Goal: Task Accomplishment & Management: Use online tool/utility

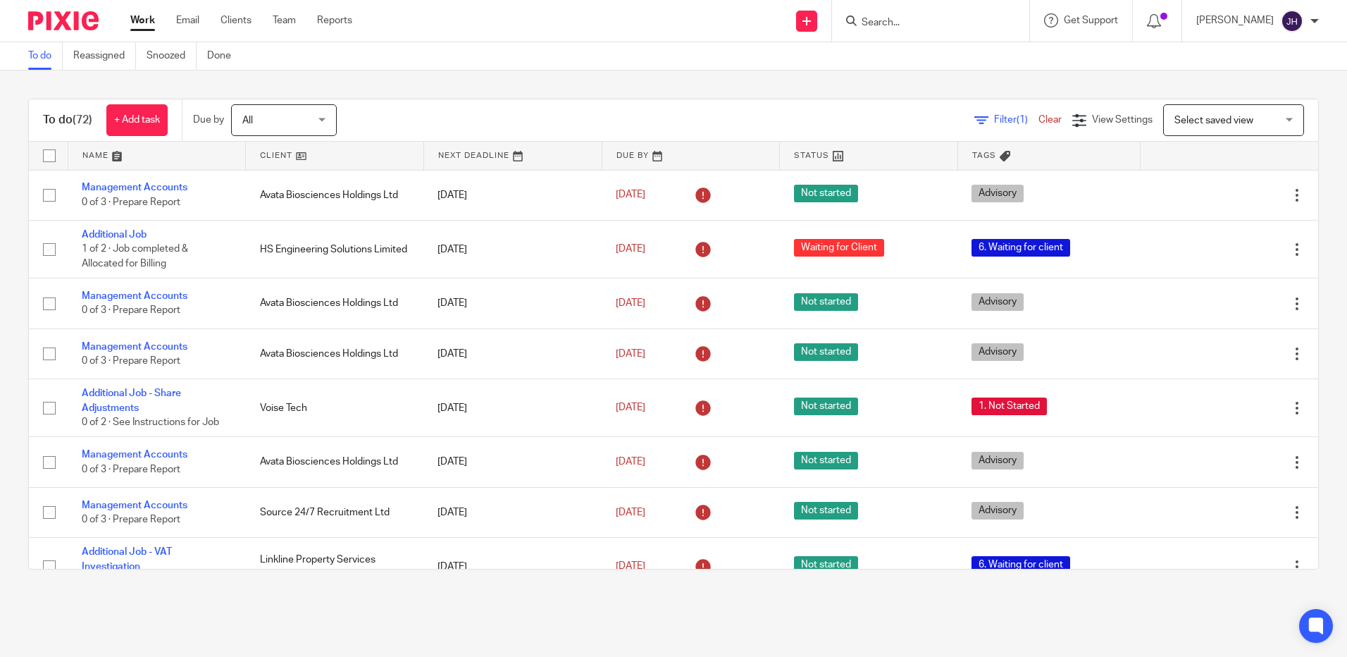
click at [946, 27] on input "Search" at bounding box center [923, 23] width 127 height 13
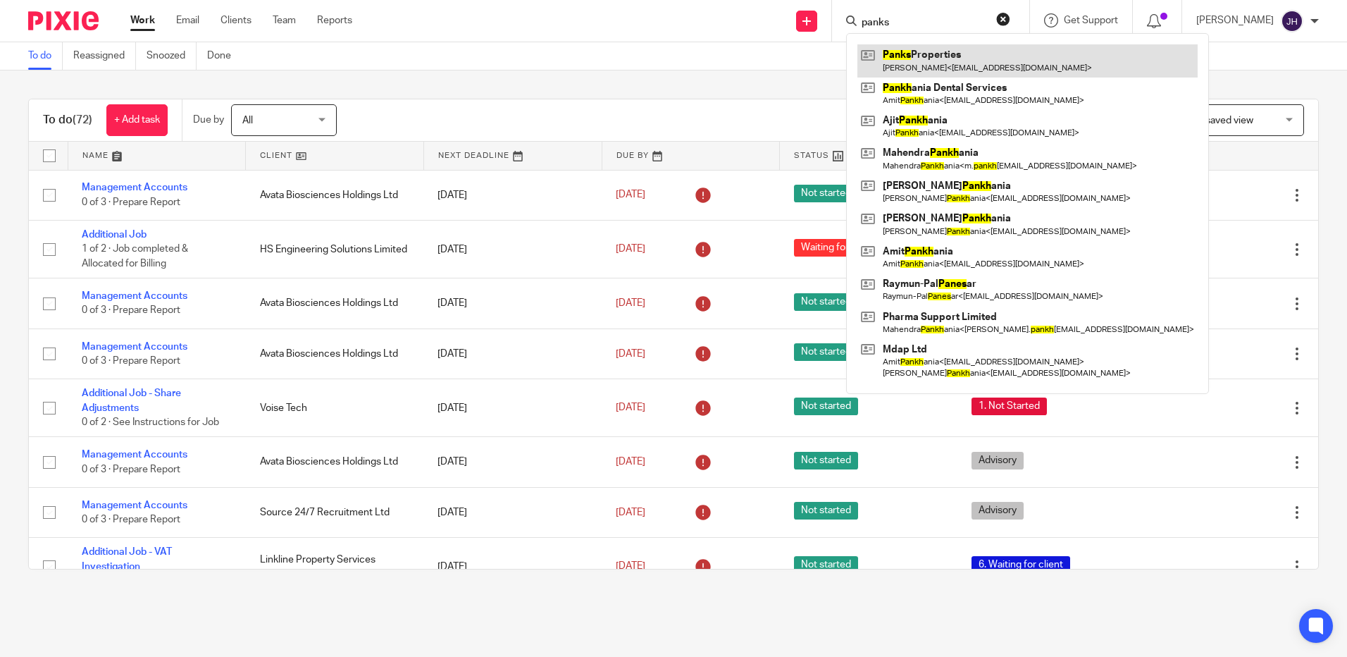
type input "panks"
click at [953, 52] on link at bounding box center [1028, 60] width 340 height 32
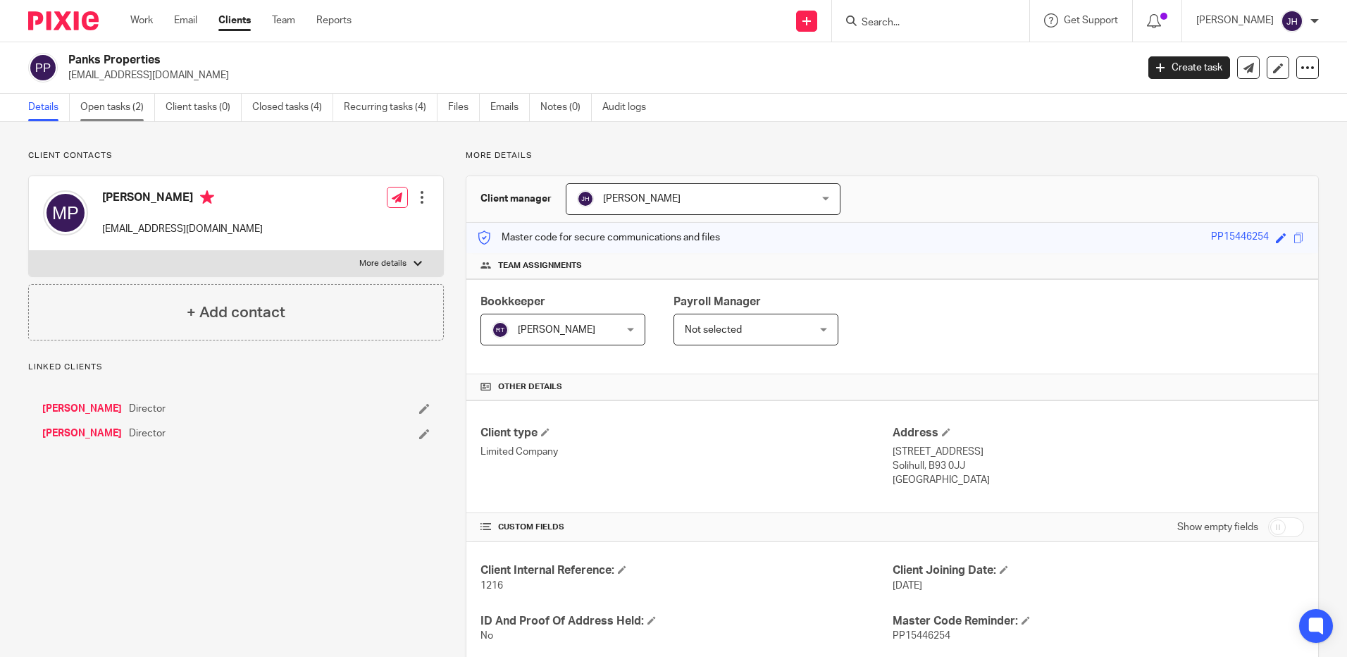
click at [123, 108] on link "Open tasks (2)" at bounding box center [117, 107] width 75 height 27
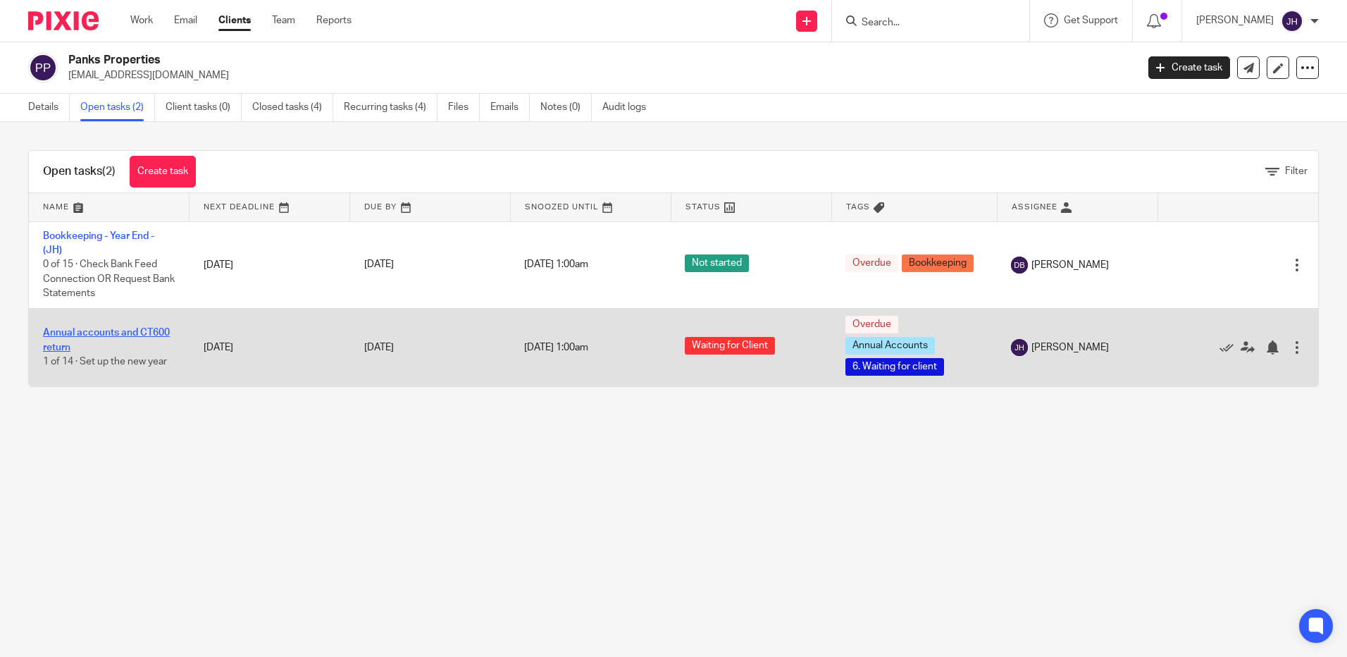
click at [122, 328] on link "Annual accounts and CT600 return" at bounding box center [106, 340] width 127 height 24
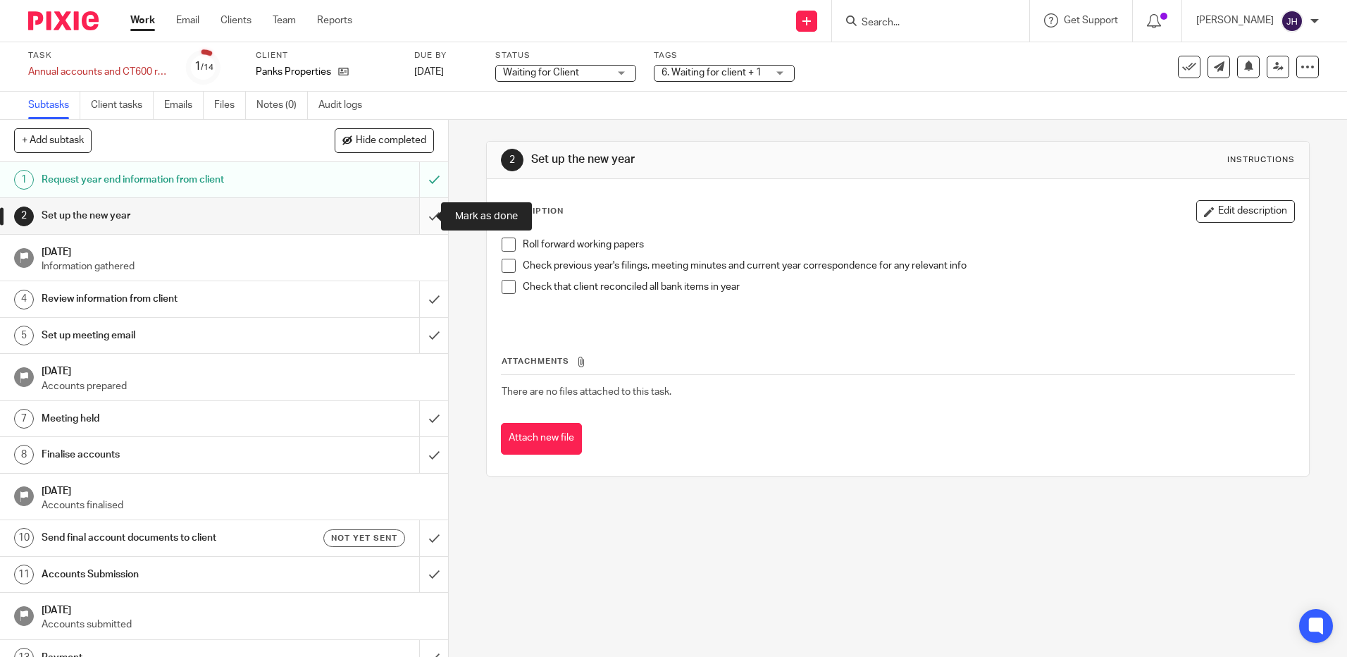
click at [419, 217] on input "submit" at bounding box center [224, 215] width 448 height 35
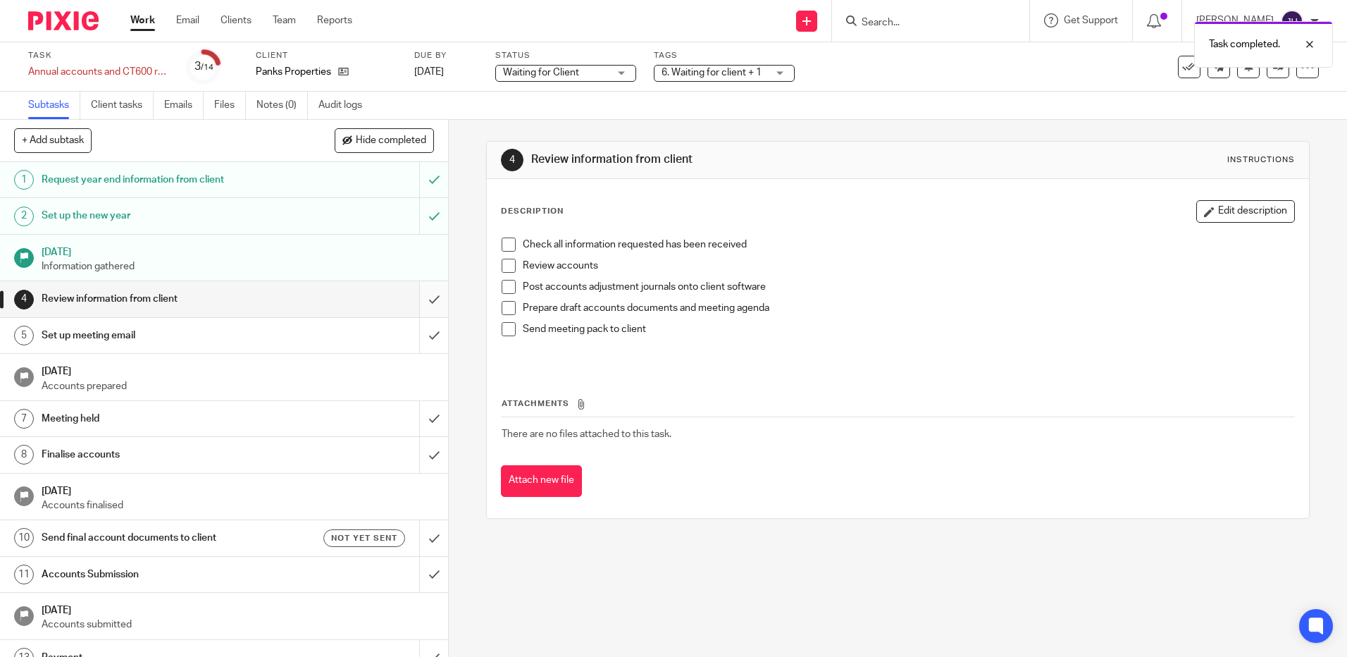
click at [419, 302] on input "submit" at bounding box center [224, 298] width 448 height 35
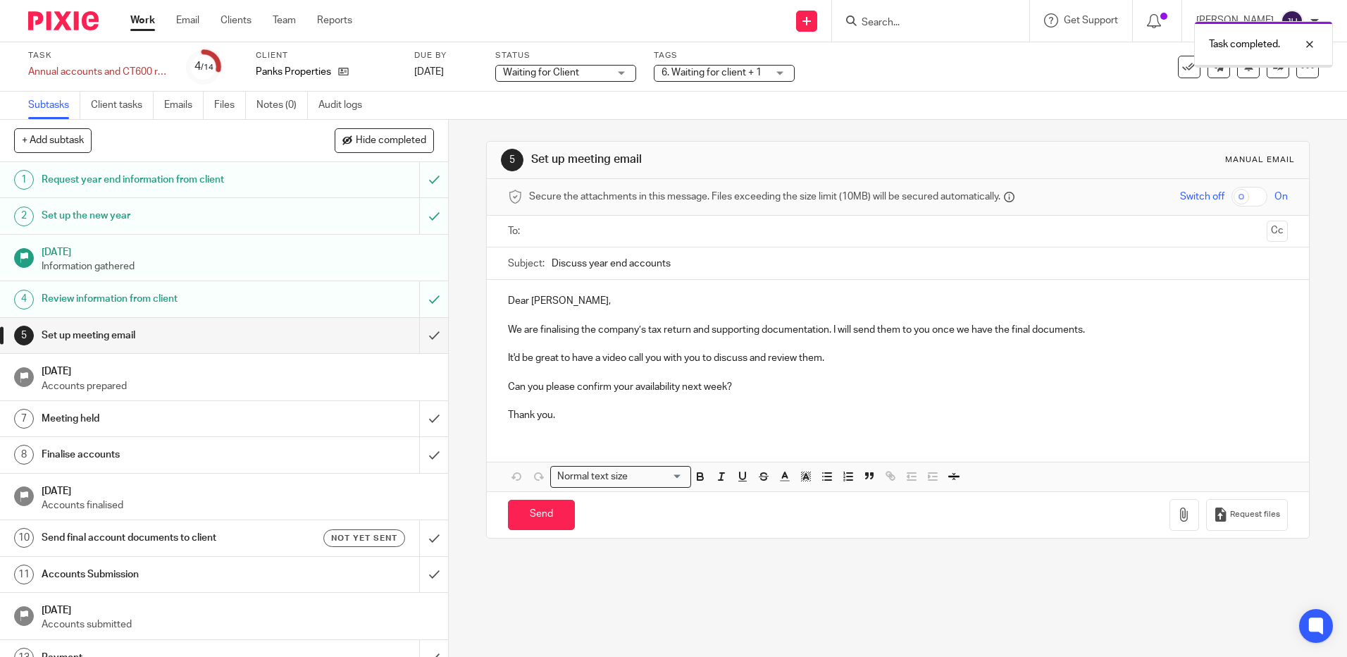
click at [420, 335] on input "submit" at bounding box center [224, 335] width 448 height 35
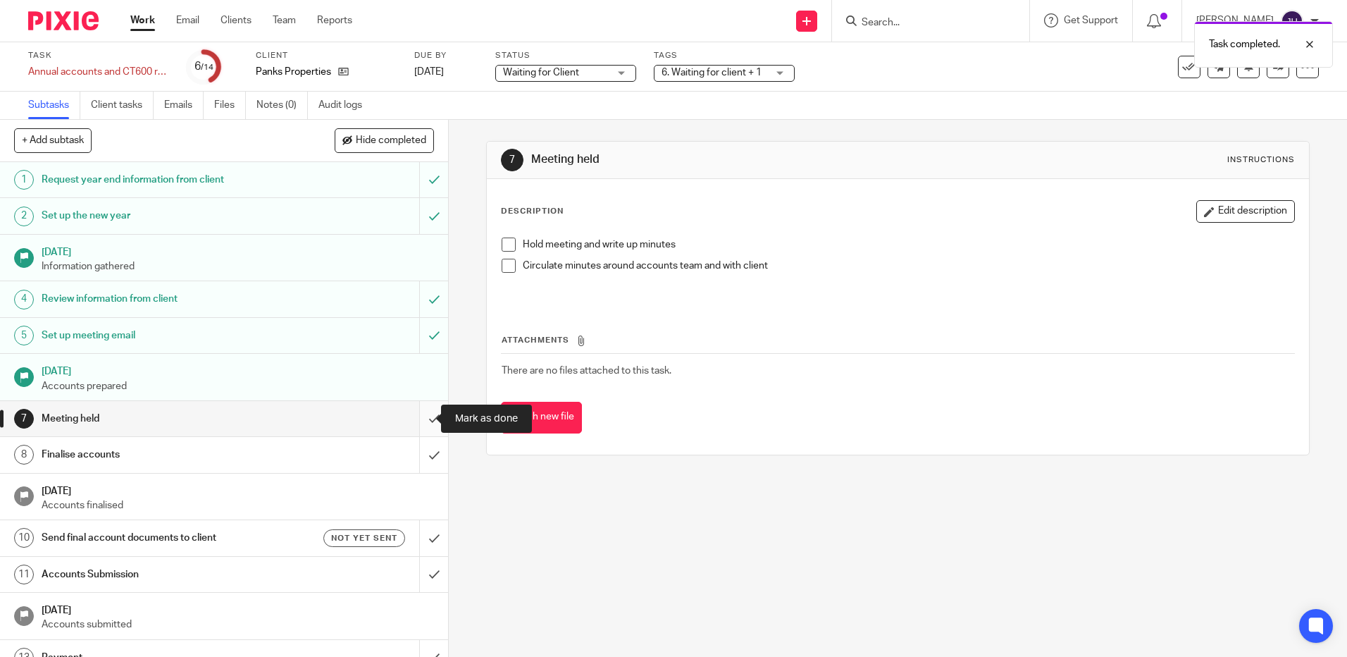
click at [422, 416] on input "submit" at bounding box center [224, 418] width 448 height 35
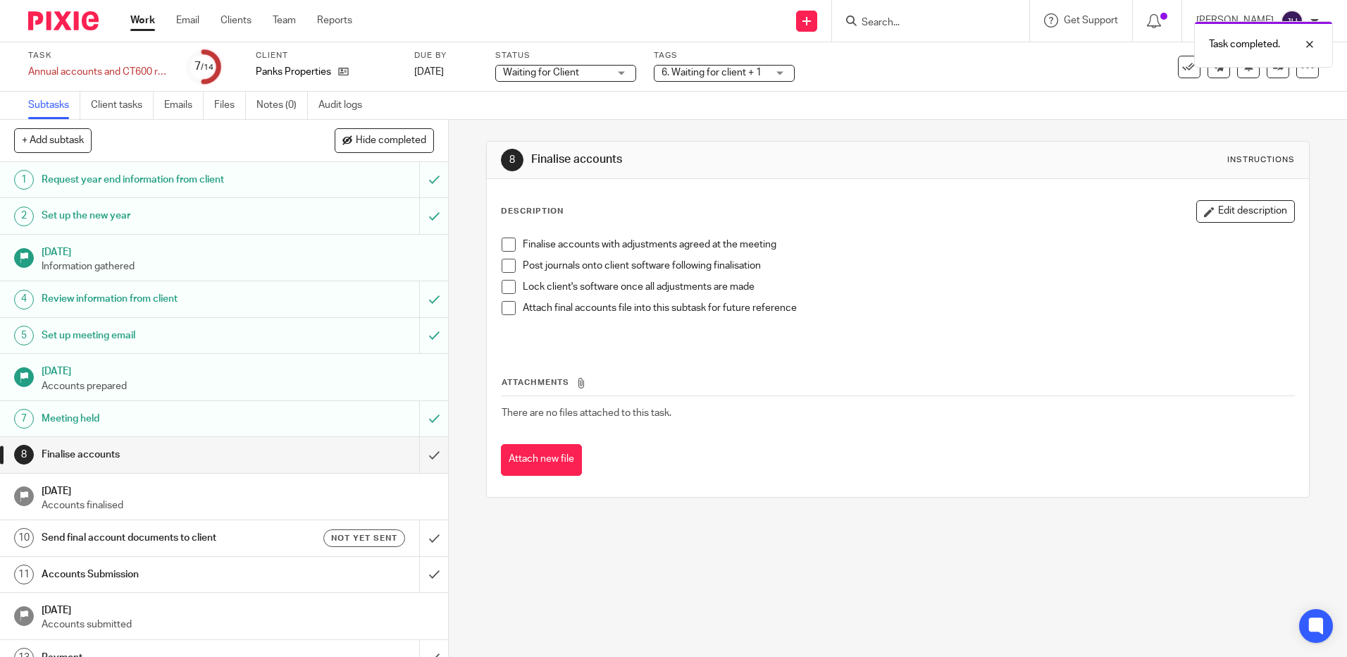
click at [505, 246] on span at bounding box center [509, 244] width 14 height 14
click at [505, 262] on span at bounding box center [509, 266] width 14 height 14
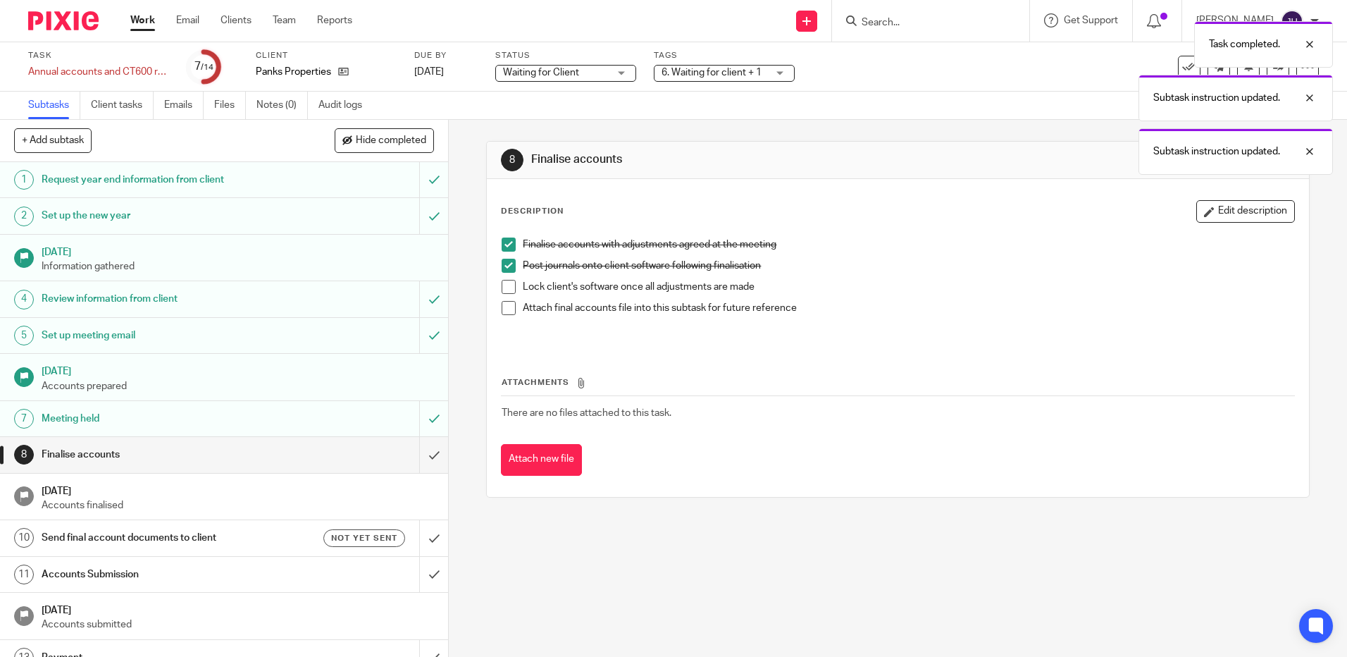
click at [507, 286] on span at bounding box center [509, 287] width 14 height 14
click at [507, 304] on span at bounding box center [509, 308] width 14 height 14
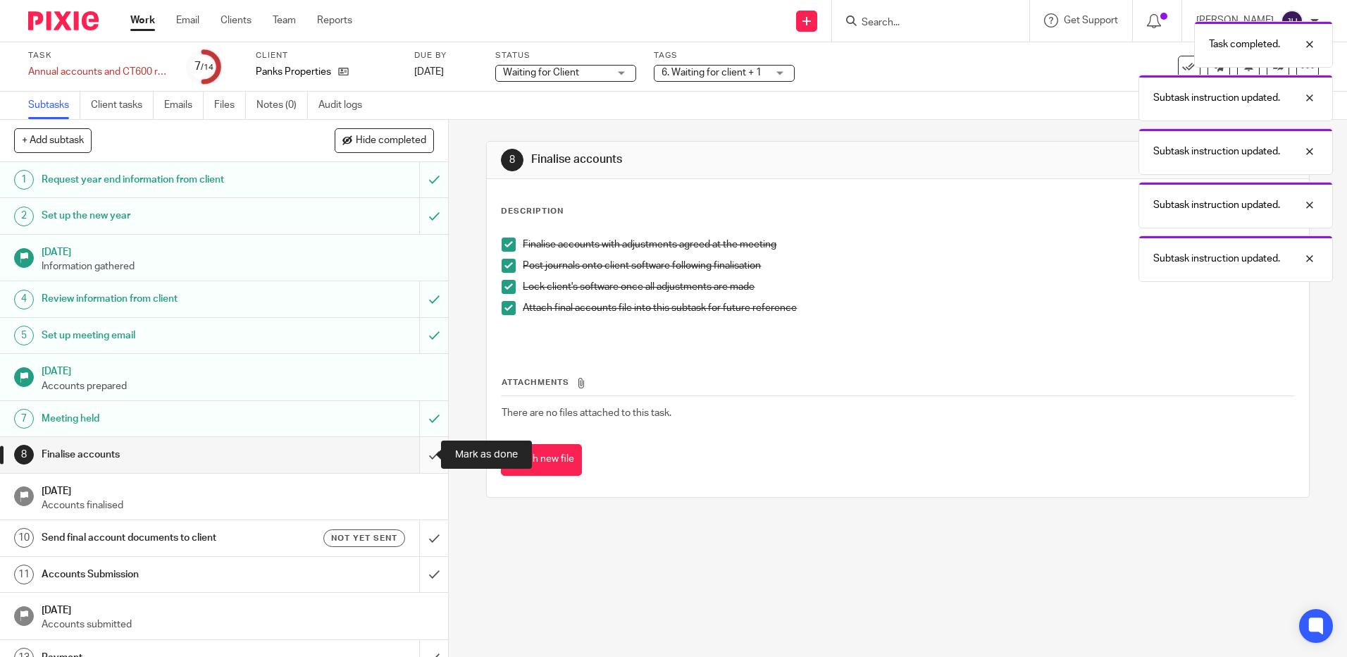
click at [420, 454] on input "submit" at bounding box center [224, 454] width 448 height 35
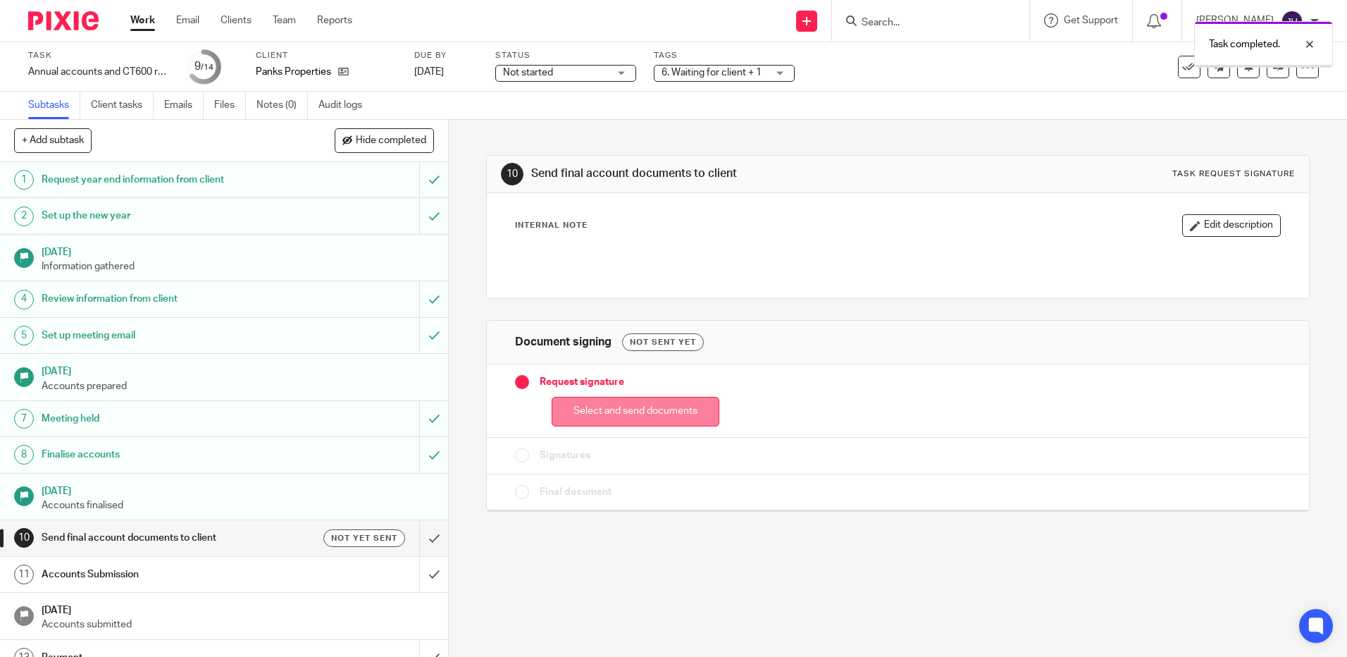
click at [618, 414] on button "Select and send documents" at bounding box center [636, 412] width 168 height 30
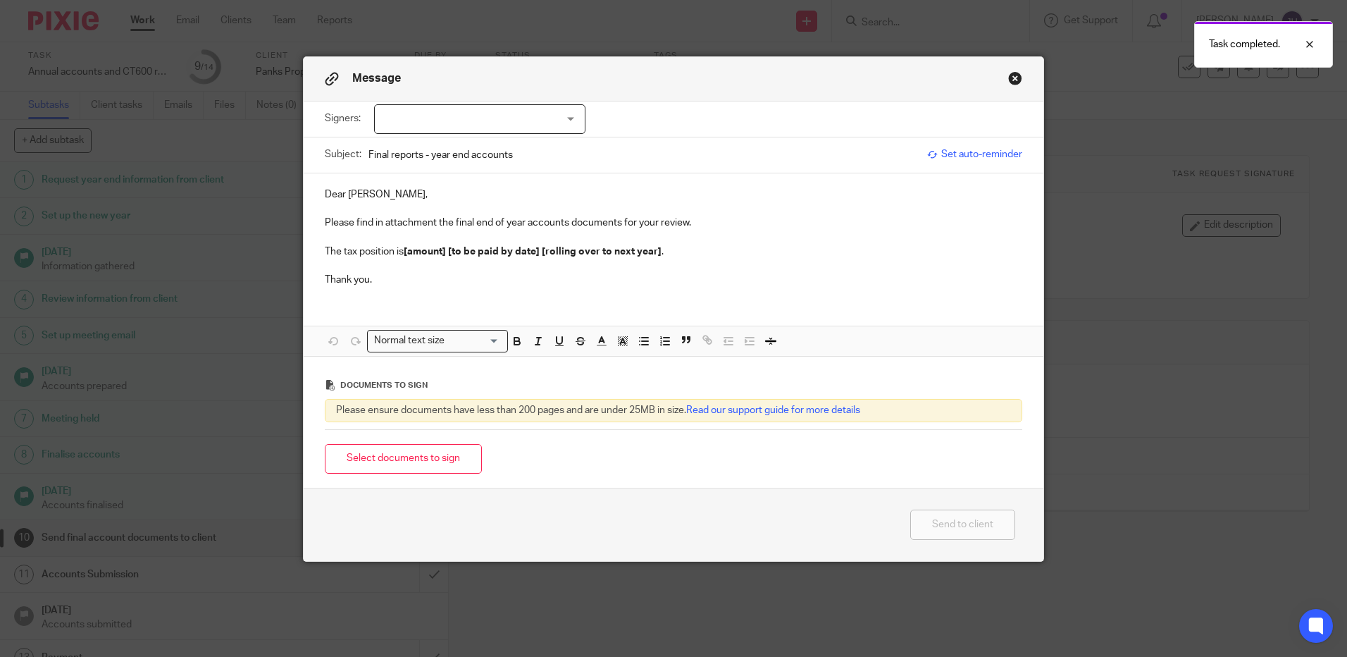
click at [424, 116] on div at bounding box center [479, 119] width 211 height 30
click at [434, 141] on li "Manisha Pankhania" at bounding box center [475, 148] width 210 height 29
checkbox input "true"
click at [499, 193] on p "Dear Manisha," at bounding box center [674, 194] width 698 height 14
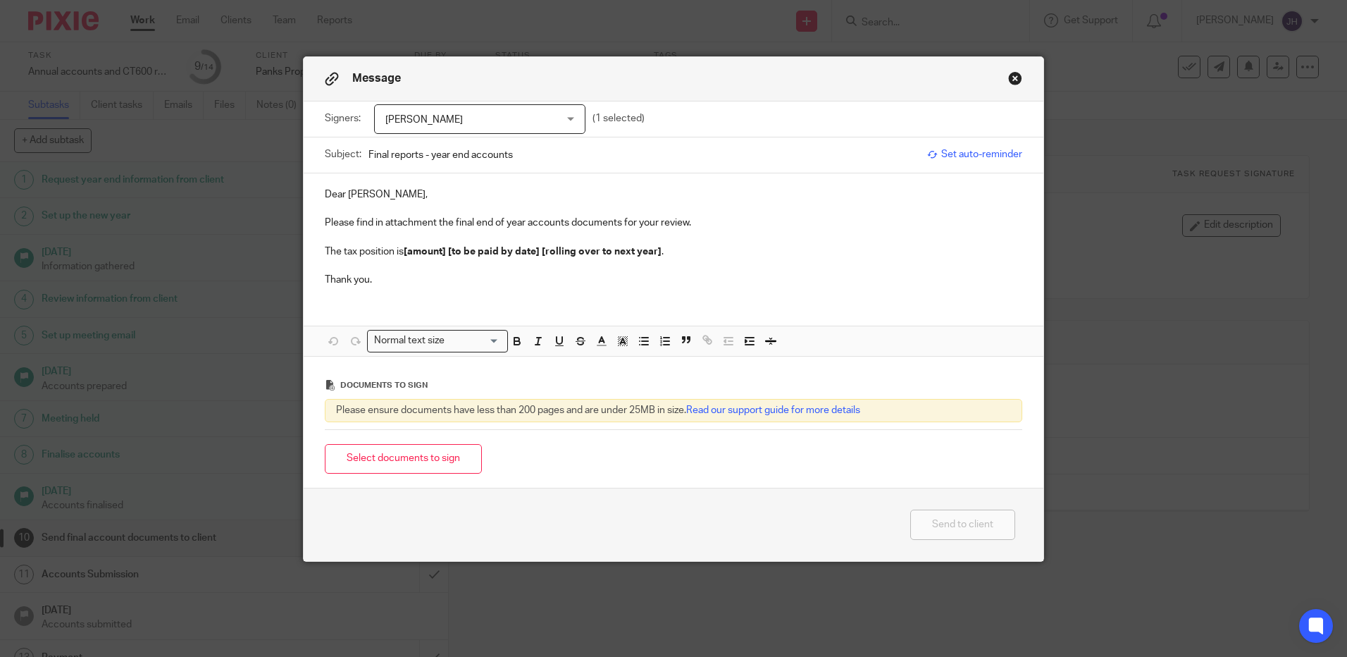
click at [1013, 80] on button "Close modal" at bounding box center [1015, 78] width 14 height 14
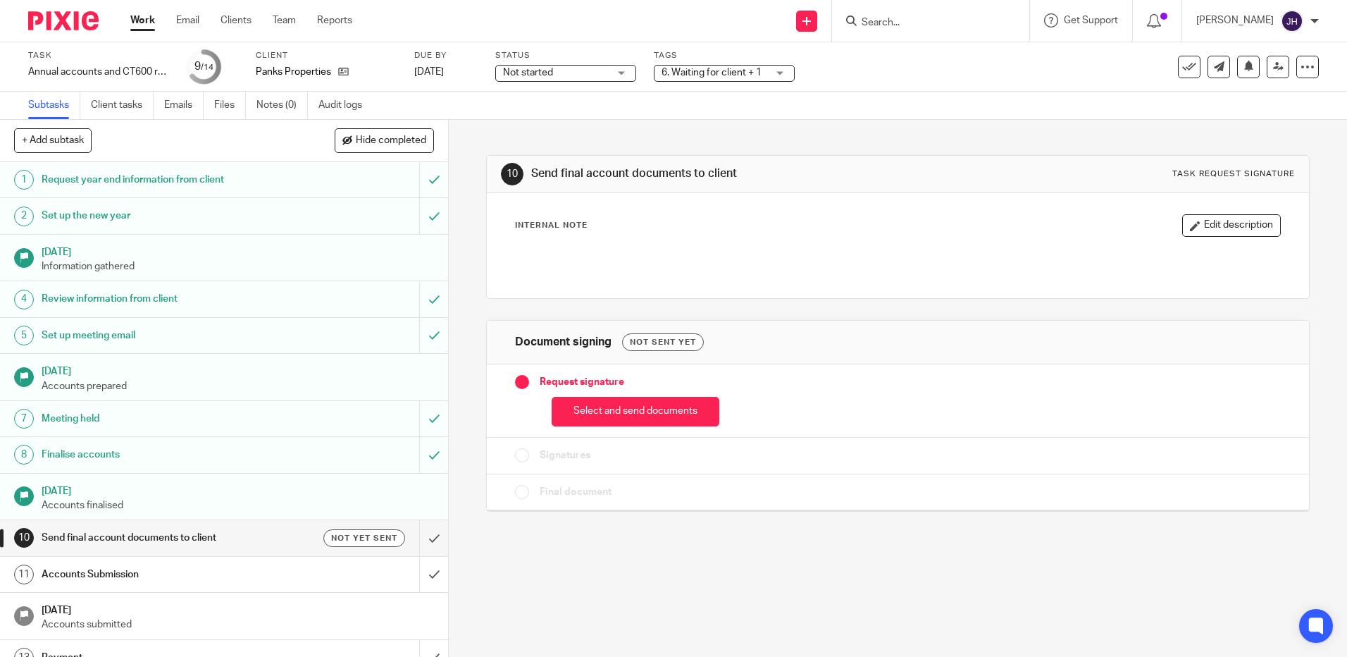
click at [650, 414] on button "Select and send documents" at bounding box center [636, 412] width 168 height 30
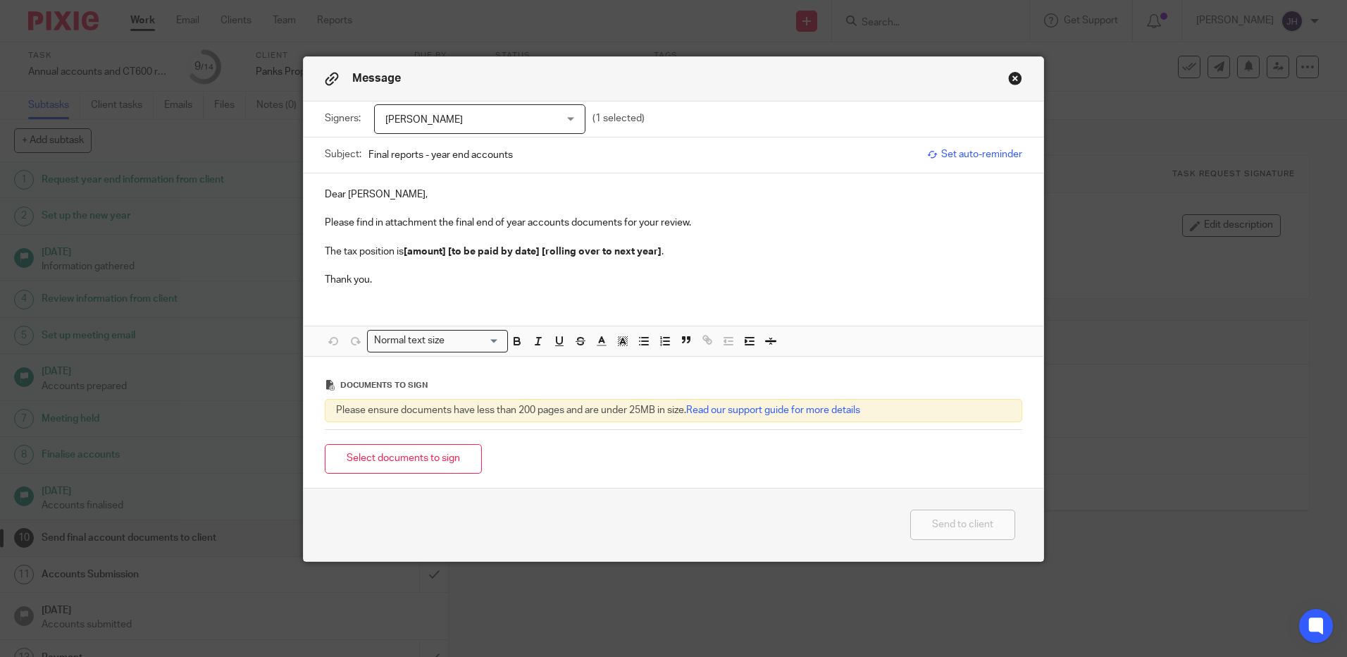
click at [500, 105] on span "[PERSON_NAME]" at bounding box center [464, 120] width 159 height 30
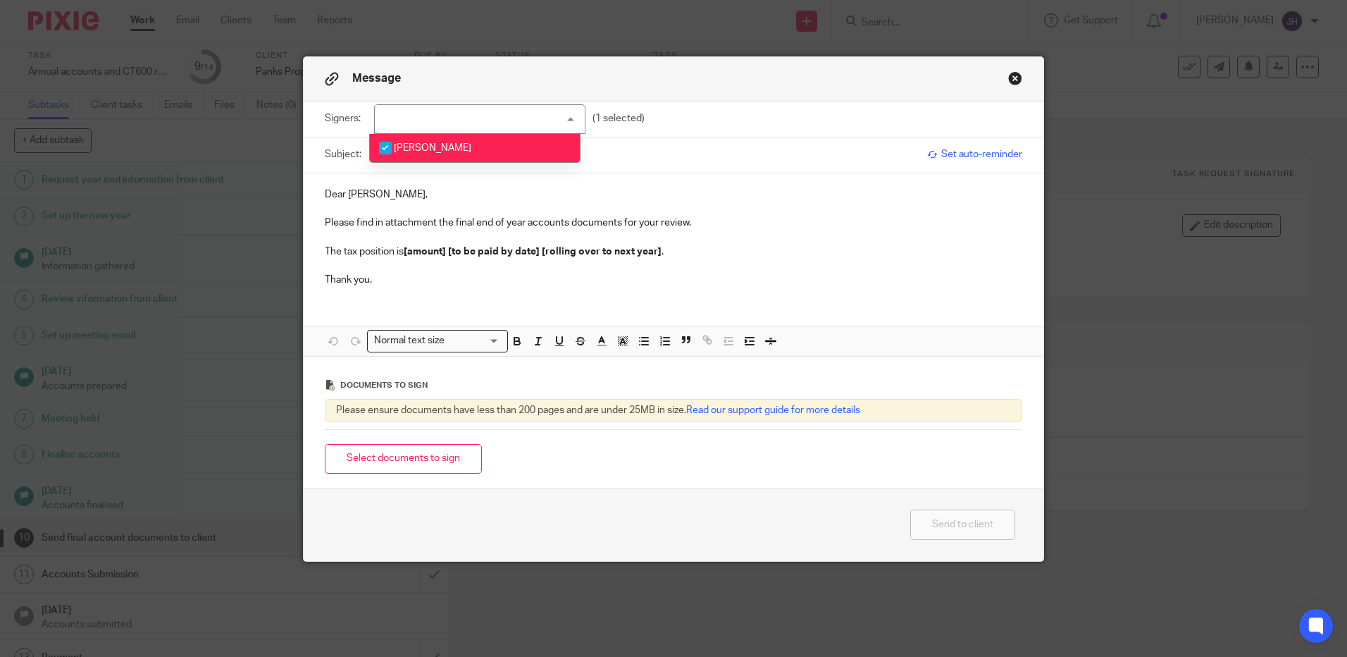
click at [521, 113] on div "[PERSON_NAME]" at bounding box center [479, 119] width 211 height 30
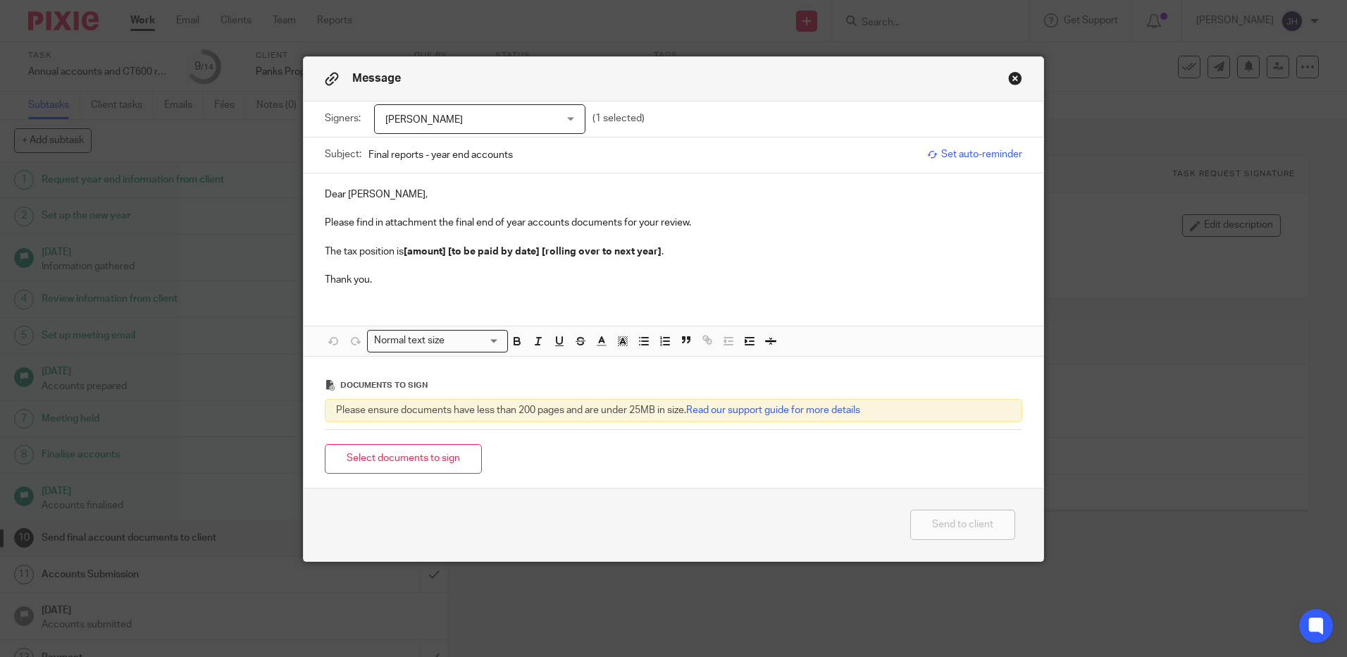
click at [1014, 78] on button "Close modal" at bounding box center [1015, 78] width 14 height 14
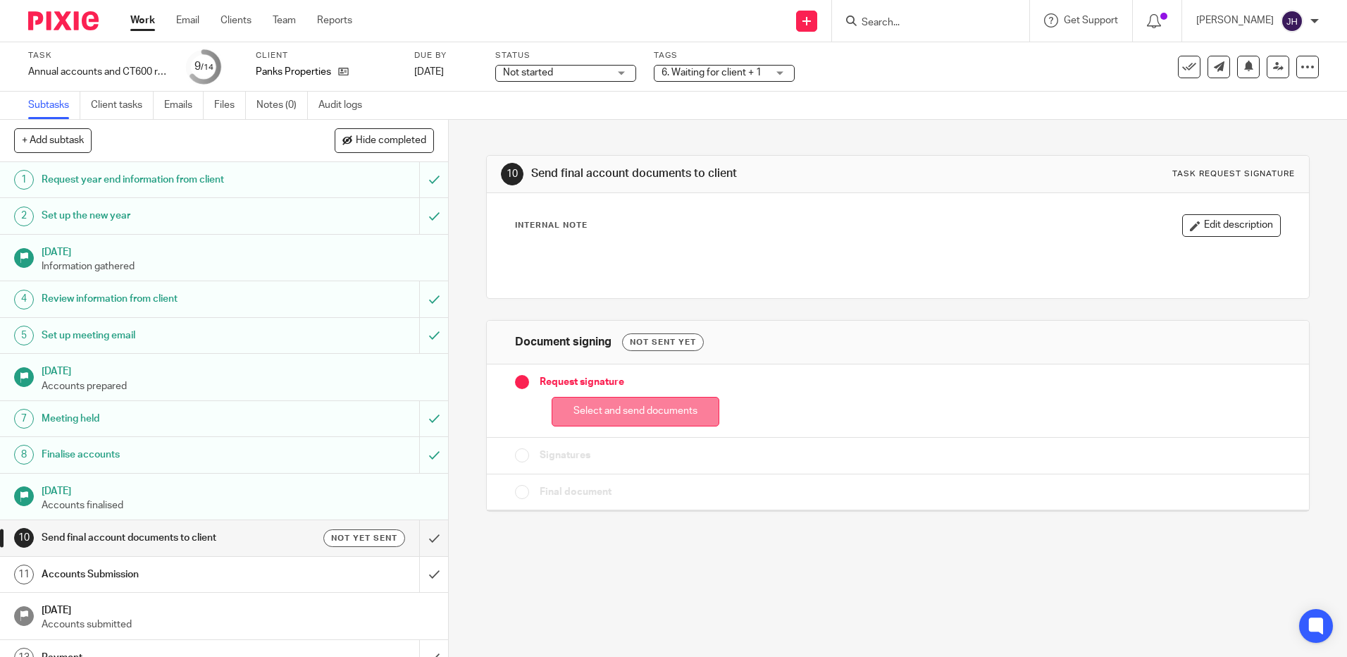
click at [621, 405] on button "Select and send documents" at bounding box center [636, 412] width 168 height 30
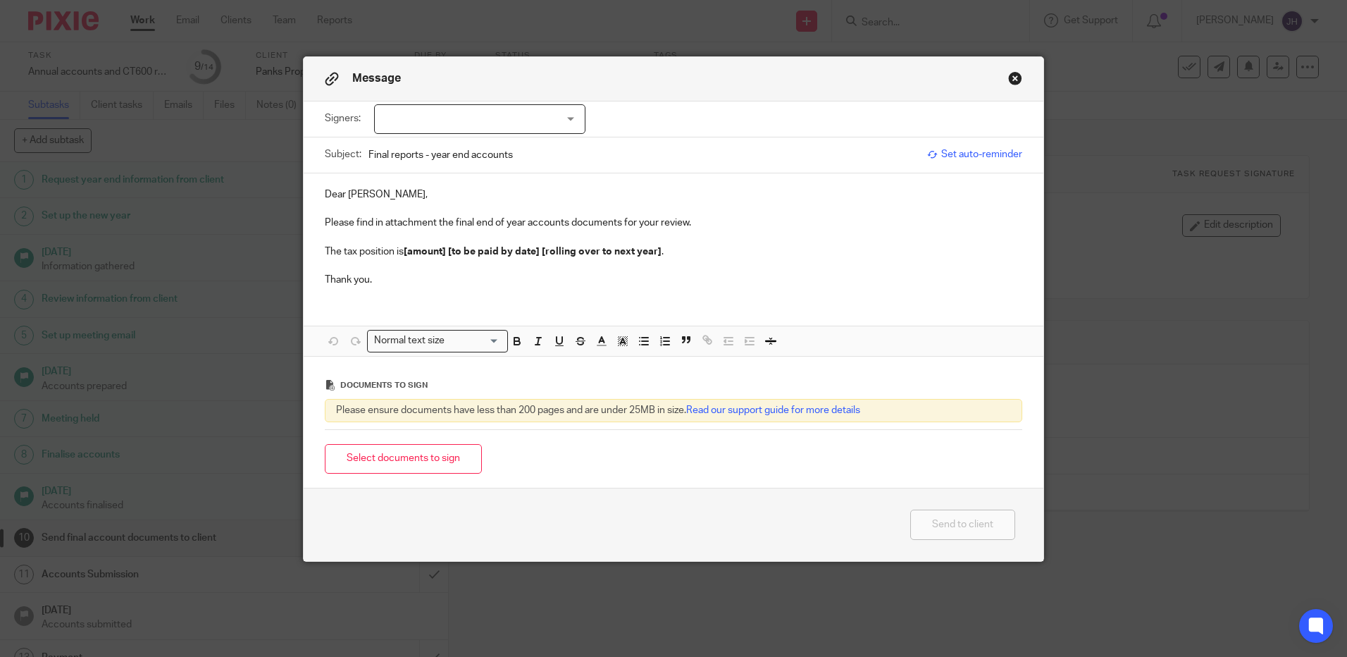
click at [492, 129] on div at bounding box center [479, 119] width 211 height 30
click at [485, 140] on li "[PERSON_NAME]" at bounding box center [475, 148] width 210 height 29
checkbox input "true"
click at [485, 215] on p at bounding box center [674, 209] width 698 height 14
click at [526, 155] on input "Final reports - year end accounts" at bounding box center [645, 155] width 552 height 32
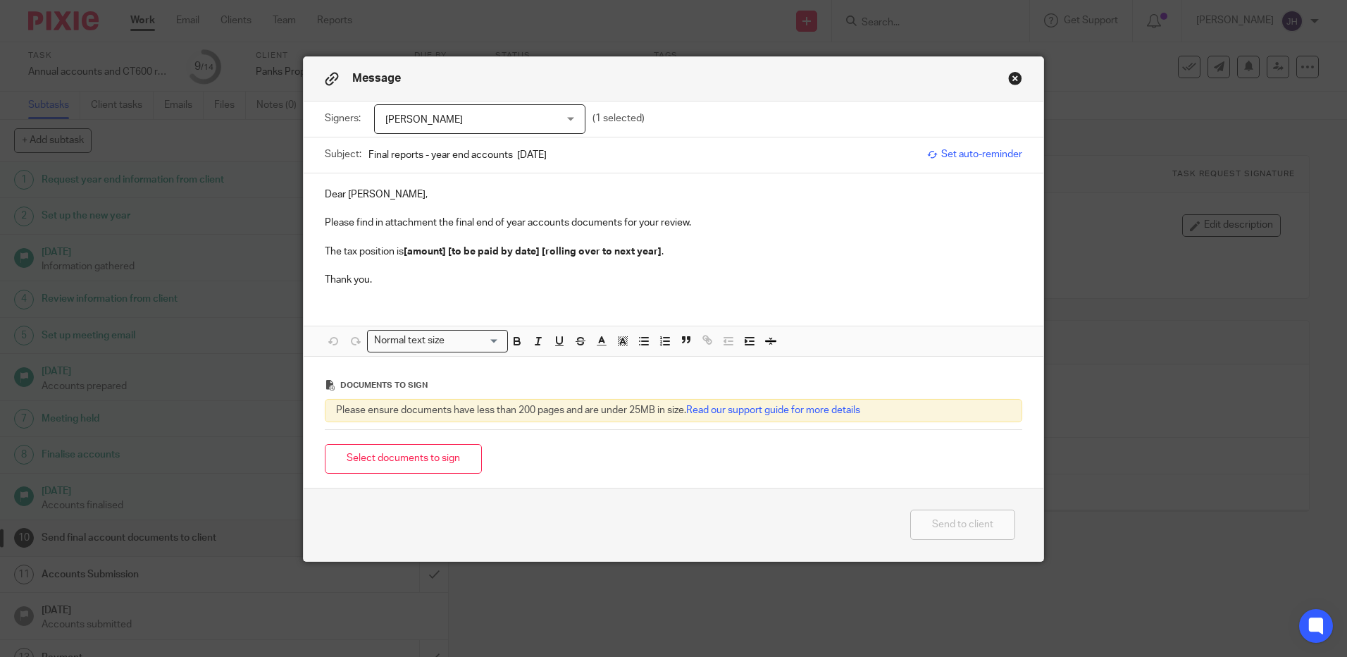
type input "Final reports - year end accounts 31-01-25"
click at [506, 188] on p "Dear Amit," at bounding box center [674, 194] width 698 height 14
drag, startPoint x: 672, startPoint y: 256, endPoint x: 402, endPoint y: 248, distance: 270.0
click at [402, 248] on p "The tax position is [amount] [to be paid by date] [rolling over to next year] ." at bounding box center [674, 252] width 698 height 14
click at [378, 193] on p "Dear Amit," at bounding box center [674, 194] width 698 height 14
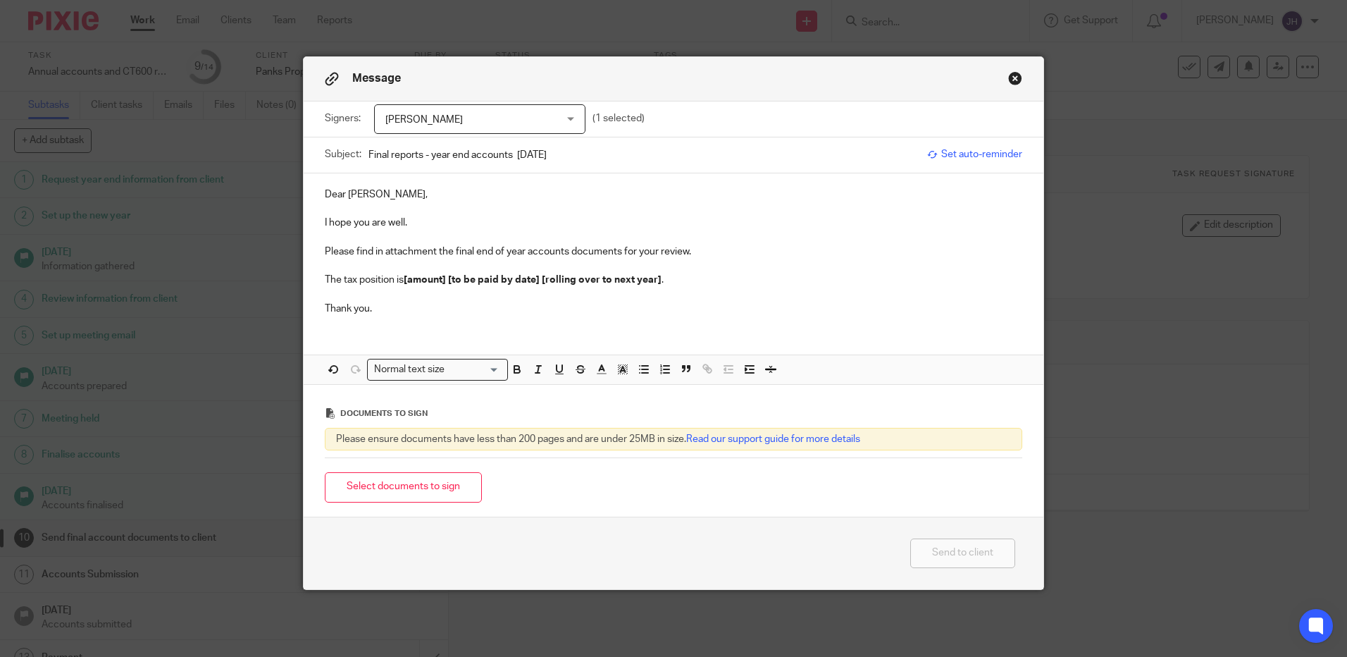
click at [633, 252] on p "Please find in attachment the final end of year accounts documents for your rev…" at bounding box center [674, 252] width 698 height 14
click at [851, 256] on p "Please find in attachment the final end of year accounts documents for Panks Pr…" at bounding box center [674, 252] width 698 height 14
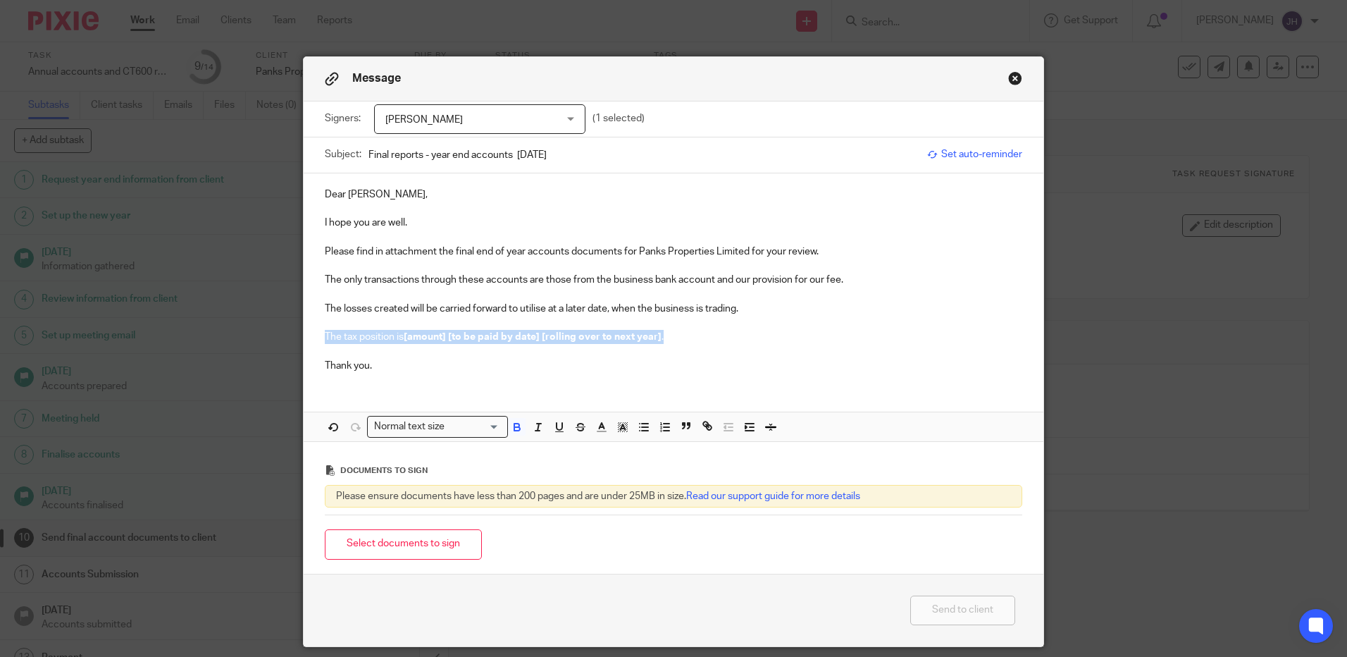
drag, startPoint x: 660, startPoint y: 341, endPoint x: 293, endPoint y: 335, distance: 367.2
click at [293, 335] on div "Message Signers: Amit Pankhania Amit Pankhania Manisha Pankhania (1 selected) S…" at bounding box center [673, 328] width 1347 height 657
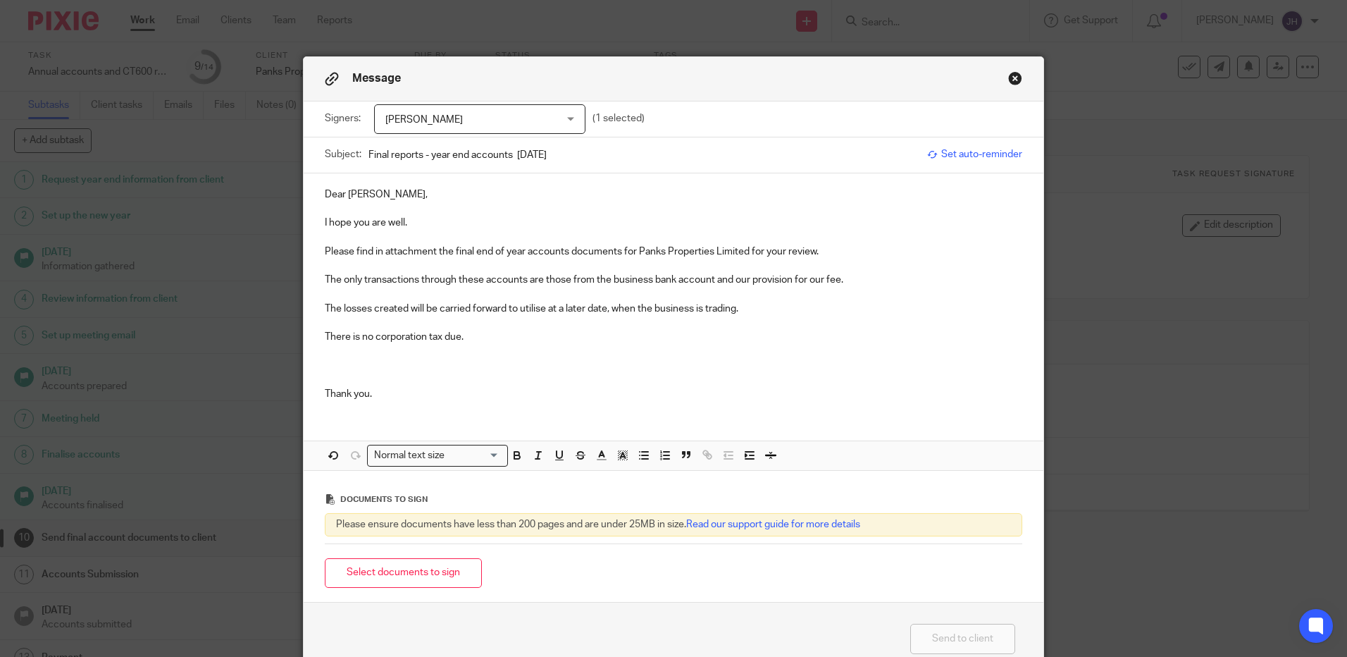
click at [857, 251] on p "Please find in attachment the final end of year accounts documents for Panks Pr…" at bounding box center [674, 252] width 698 height 14
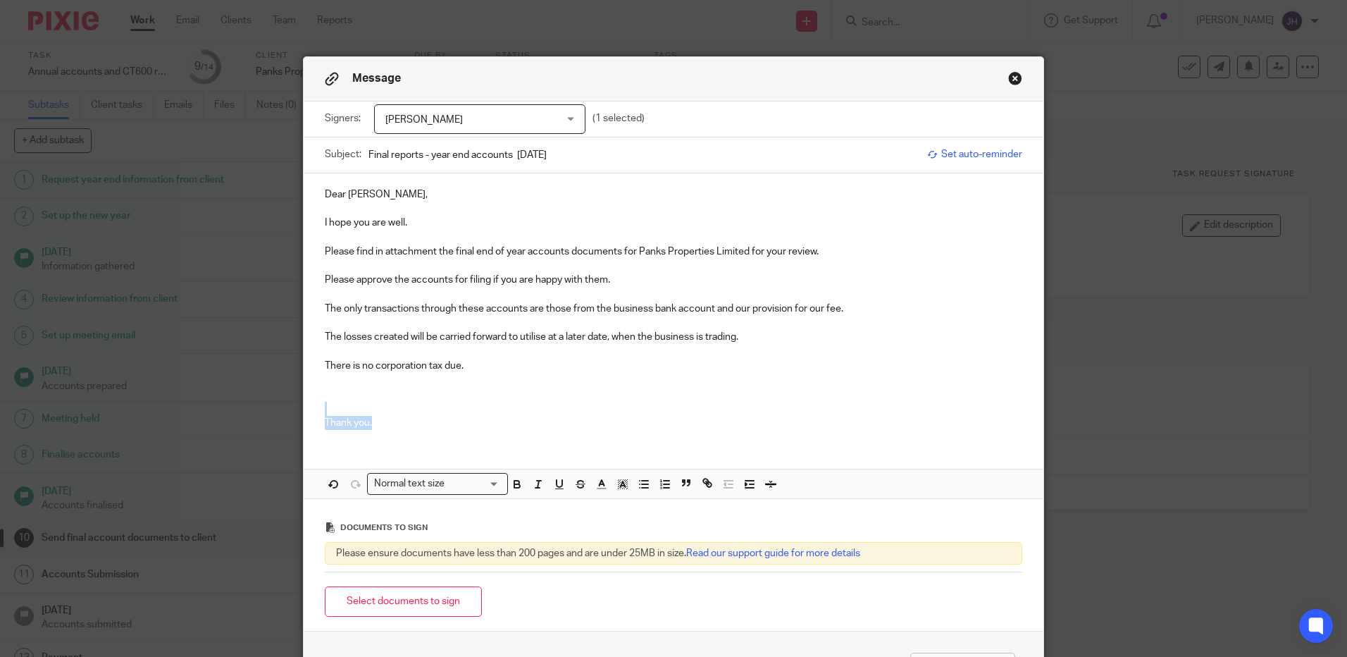
drag, startPoint x: 394, startPoint y: 428, endPoint x: 301, endPoint y: 415, distance: 93.9
click at [304, 415] on div "Dear Amit, I hope you are well. Please find in attachment the final end of year…" at bounding box center [674, 307] width 740 height 268
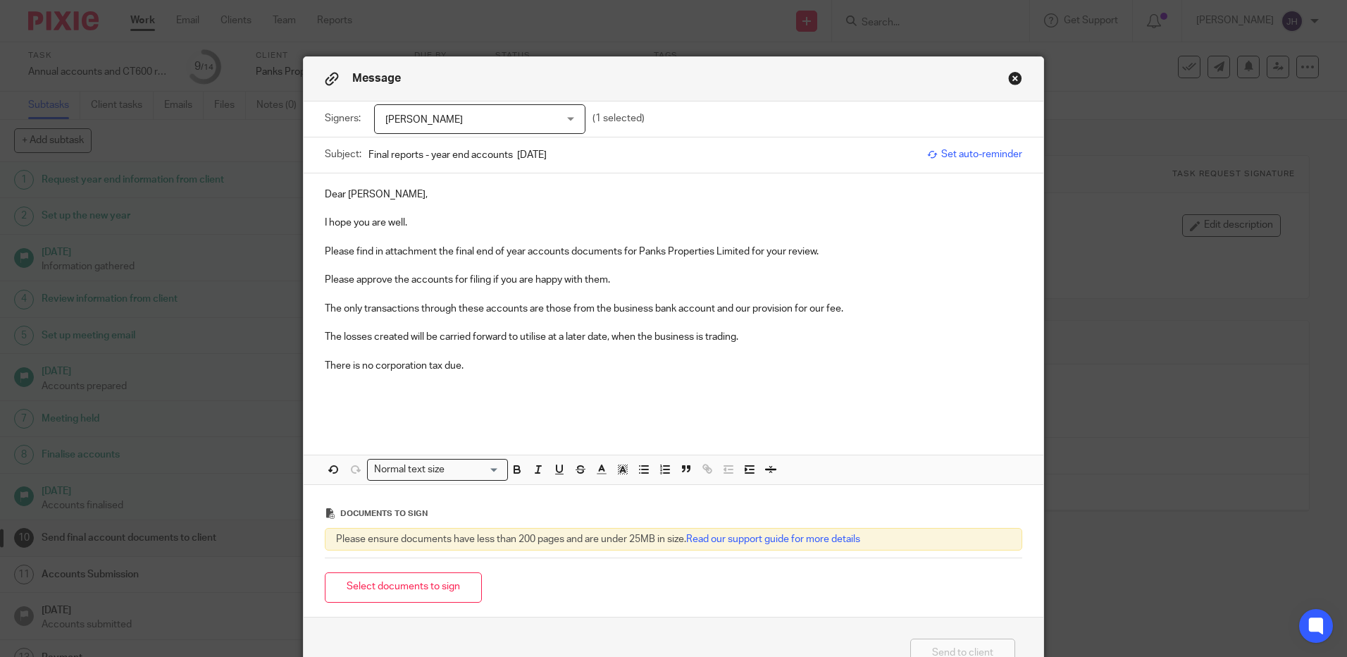
click at [633, 283] on p "Please approve the accounts for filing if you are happy with them." at bounding box center [674, 280] width 698 height 14
click at [611, 157] on input "Final reports - year end accounts 31-01-25" at bounding box center [645, 155] width 552 height 32
type input "Final reports - year end accounts 31-01-25- please approve for filing- Panks Pr…"
click at [381, 398] on p at bounding box center [674, 394] width 698 height 14
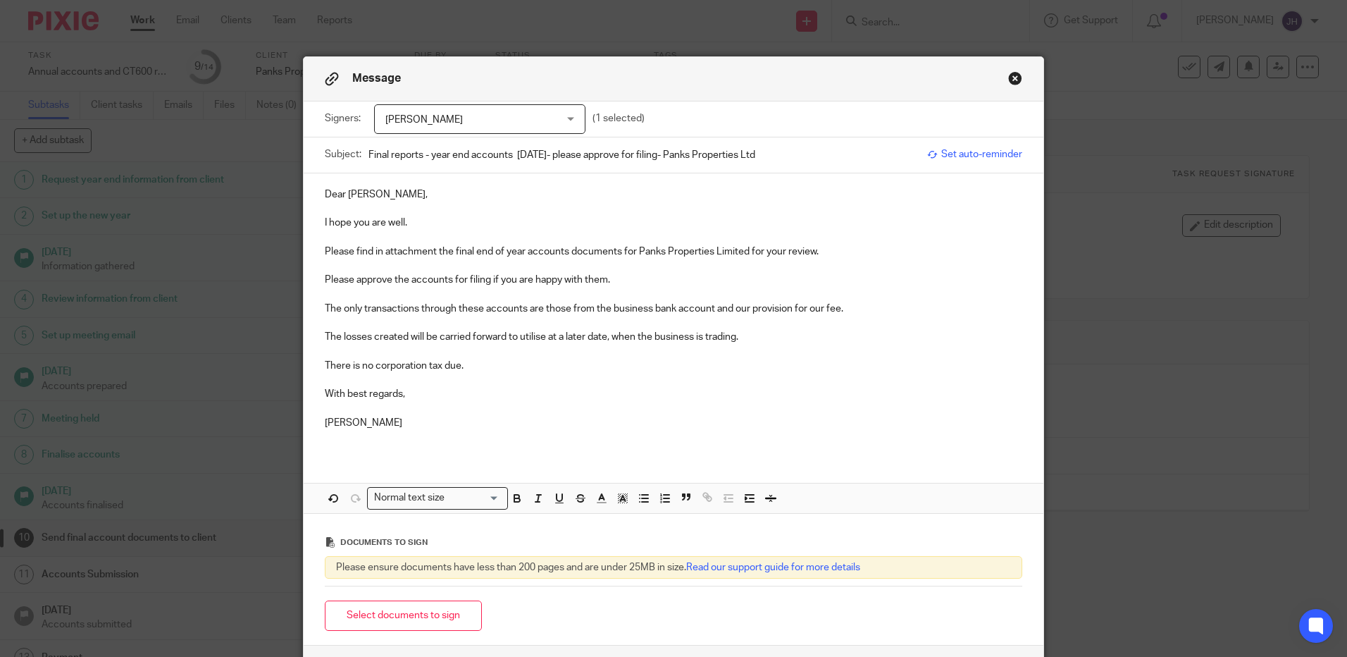
scroll to position [118, 0]
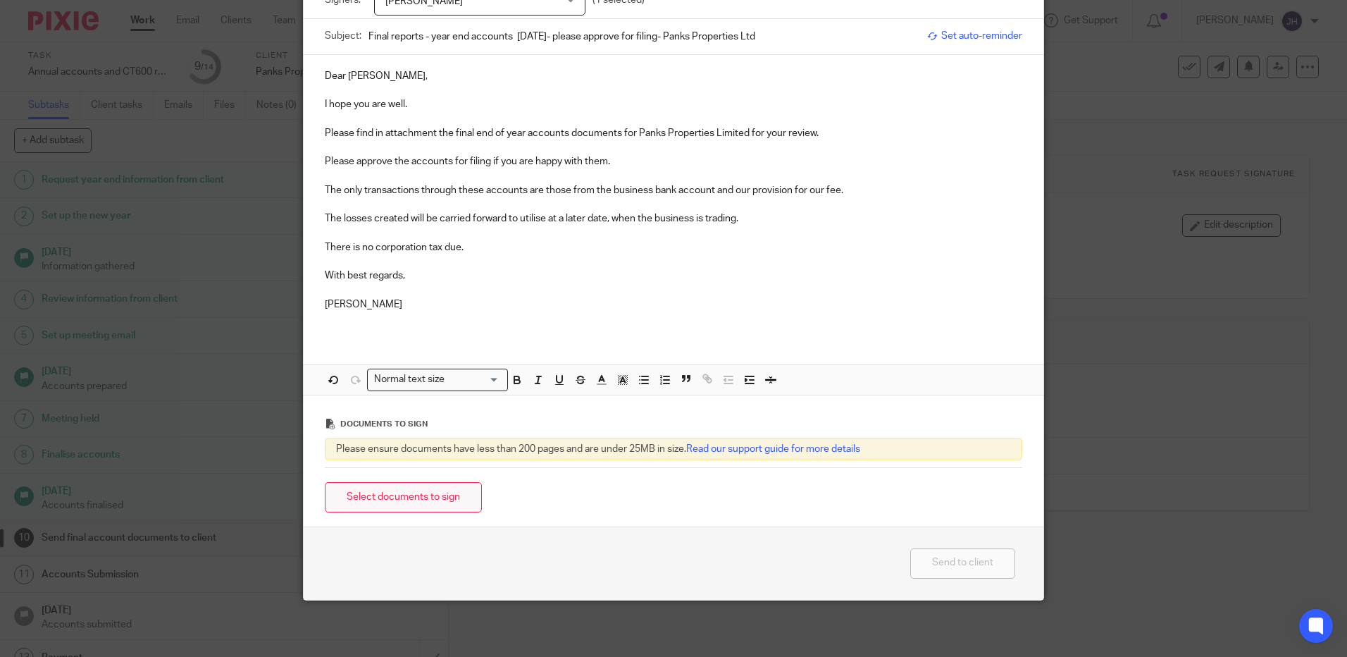
click at [443, 502] on button "Select documents to sign" at bounding box center [403, 497] width 157 height 30
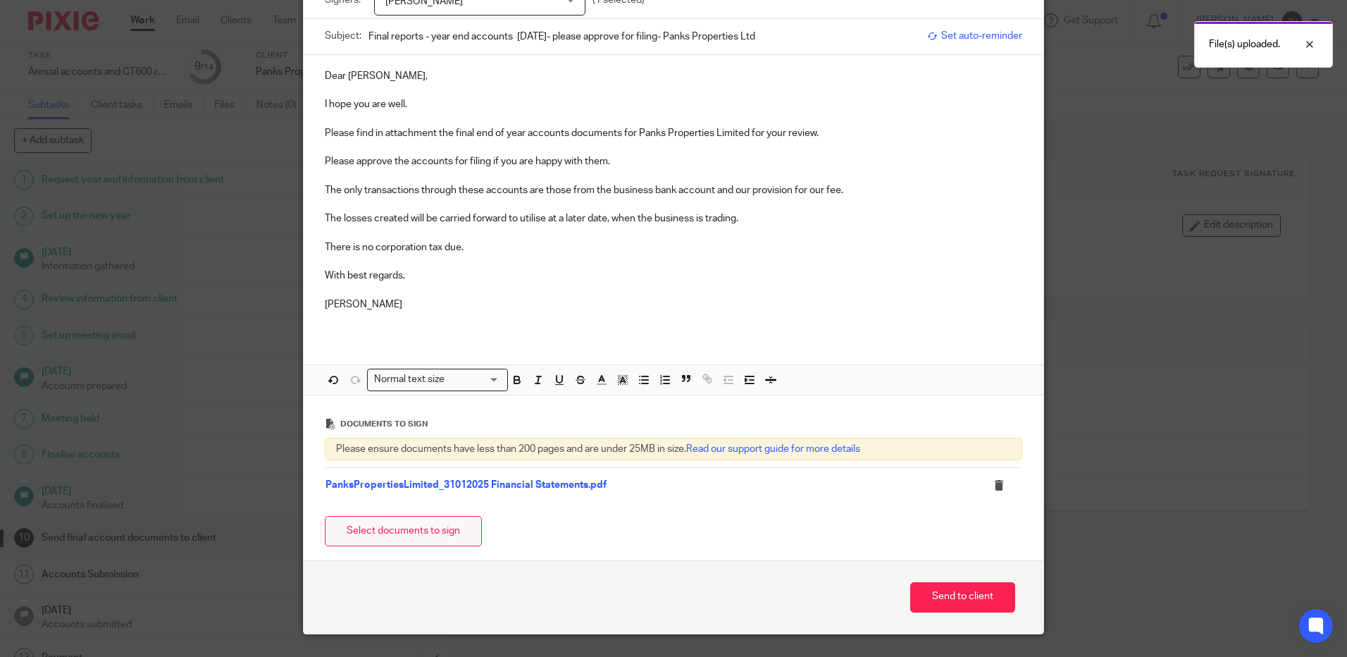
click at [366, 529] on button "Select documents to sign" at bounding box center [403, 531] width 157 height 30
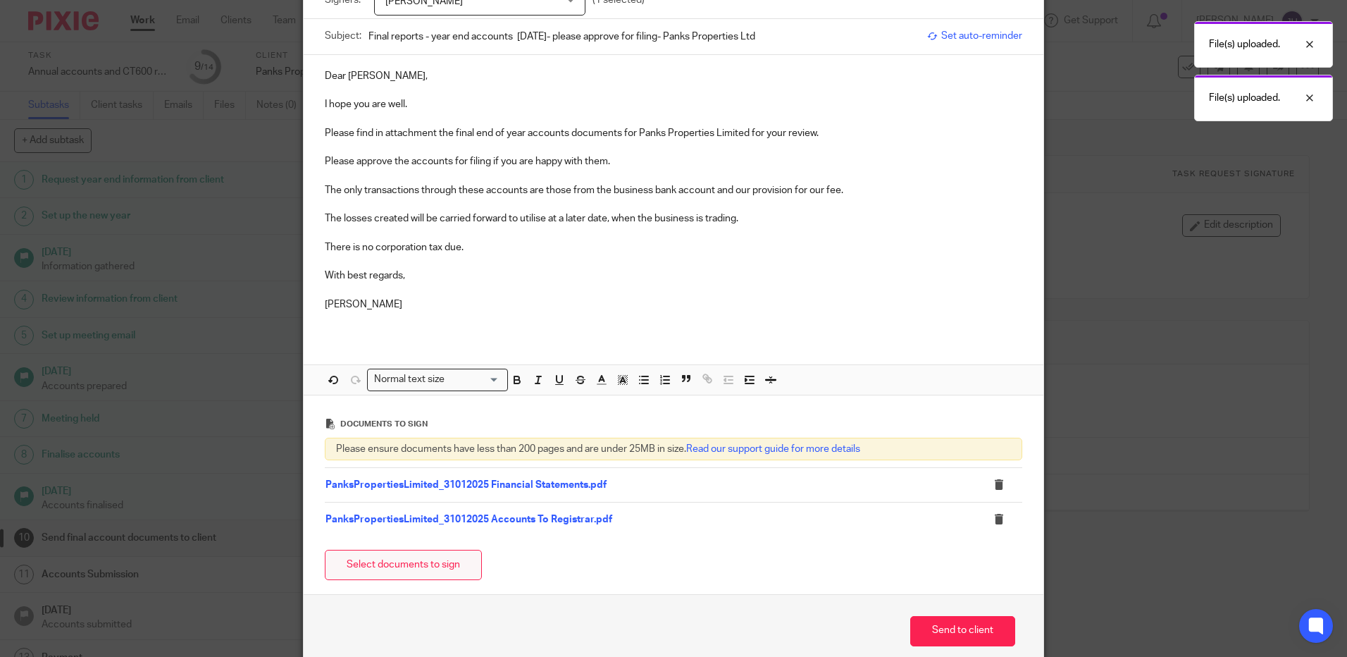
click at [432, 557] on button "Select documents to sign" at bounding box center [403, 565] width 157 height 30
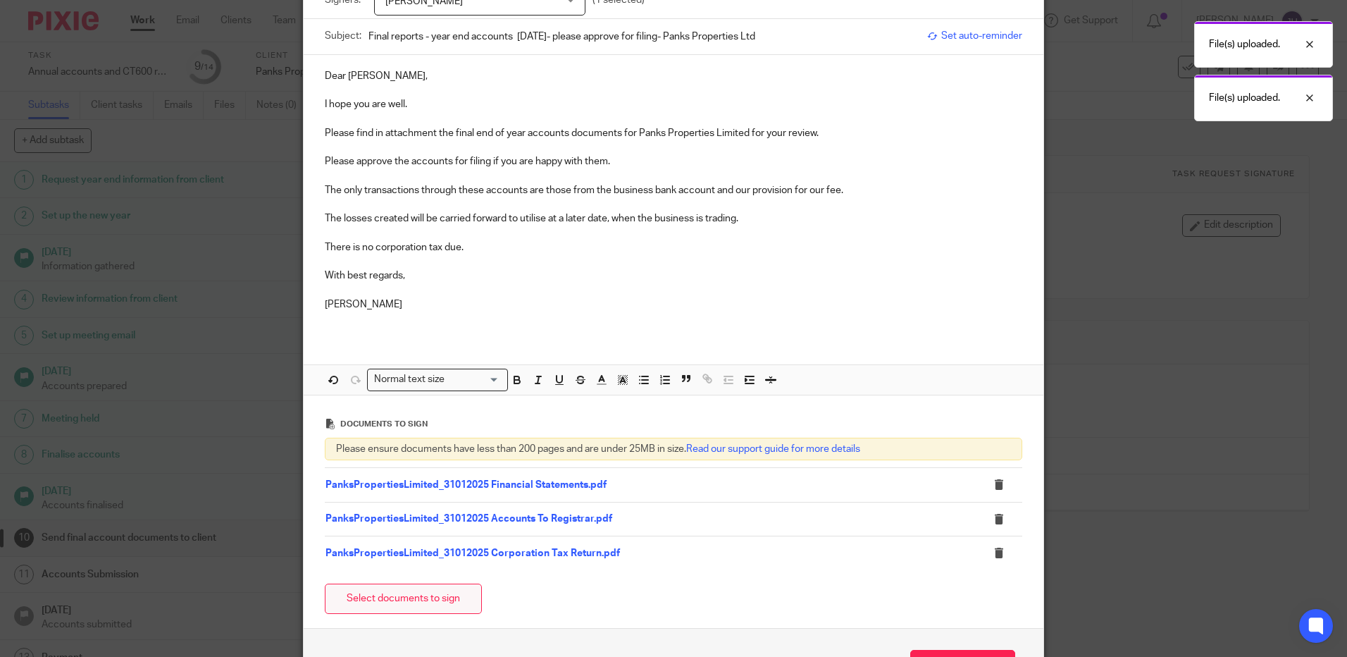
click at [419, 597] on button "Select documents to sign" at bounding box center [403, 598] width 157 height 30
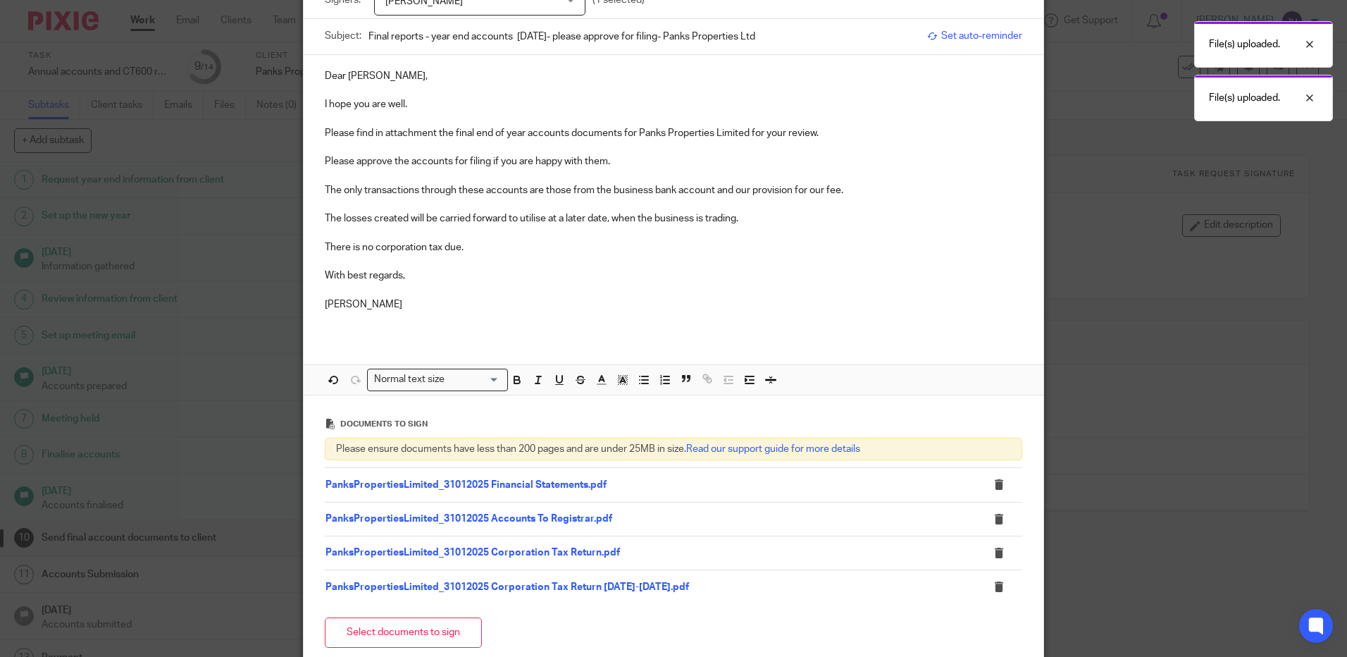
click at [483, 247] on p "There is no corporation tax due." at bounding box center [674, 247] width 698 height 14
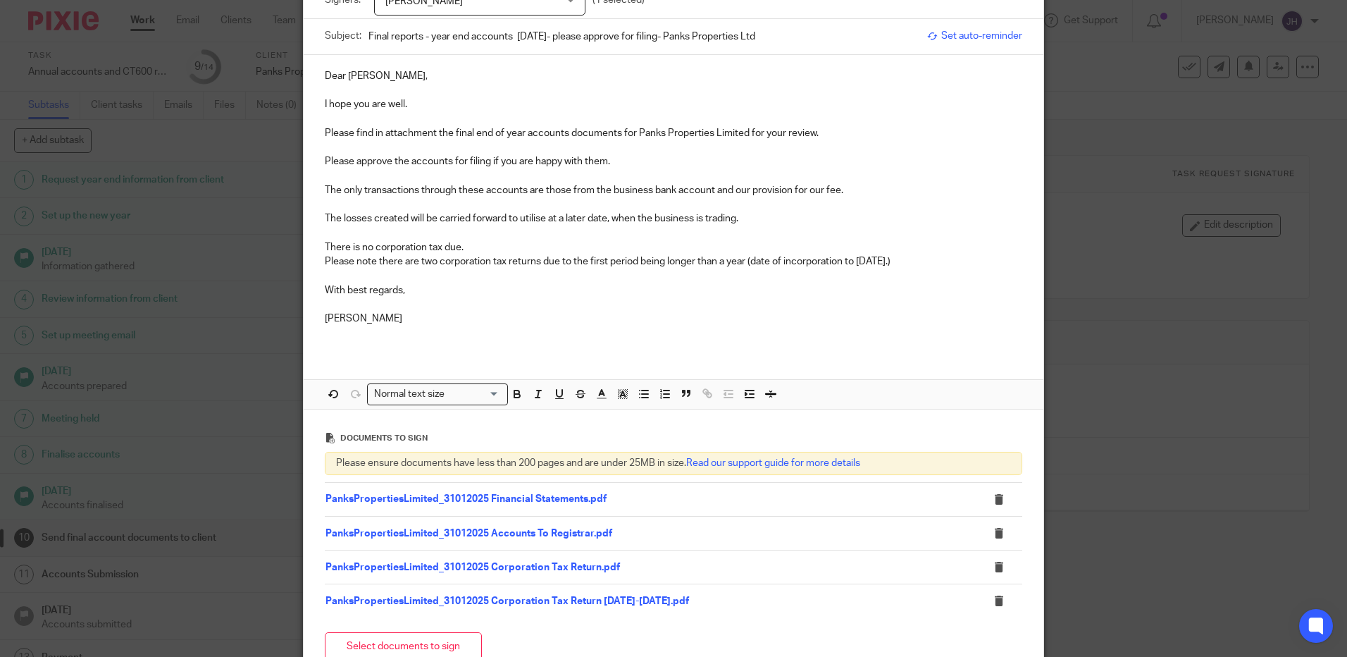
scroll to position [0, 0]
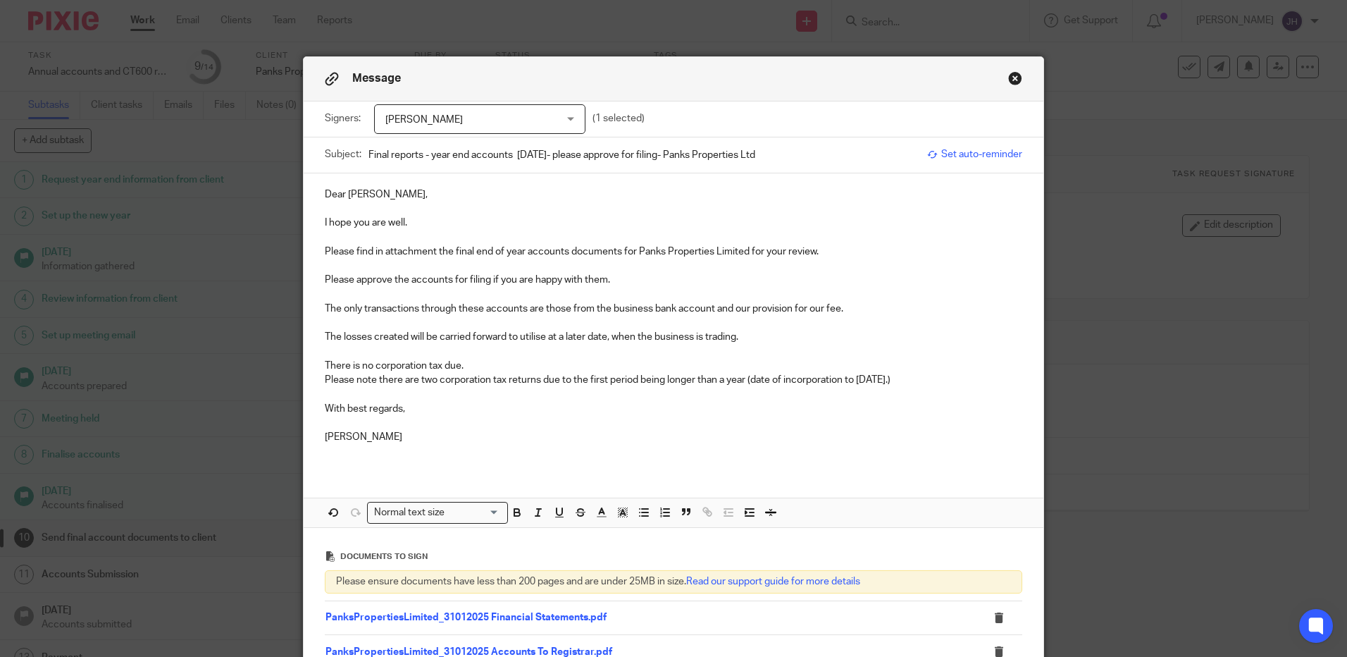
click at [485, 278] on p "Please approve the accounts for filing if you are happy with them." at bounding box center [674, 280] width 698 height 14
click at [639, 335] on p "The losses created will be carried forward to utilise at a later date, when the…" at bounding box center [674, 337] width 698 height 14
click at [748, 309] on p "The only transactions through these accounts are those from the business bank a…" at bounding box center [674, 309] width 698 height 14
click at [769, 354] on p at bounding box center [674, 351] width 698 height 14
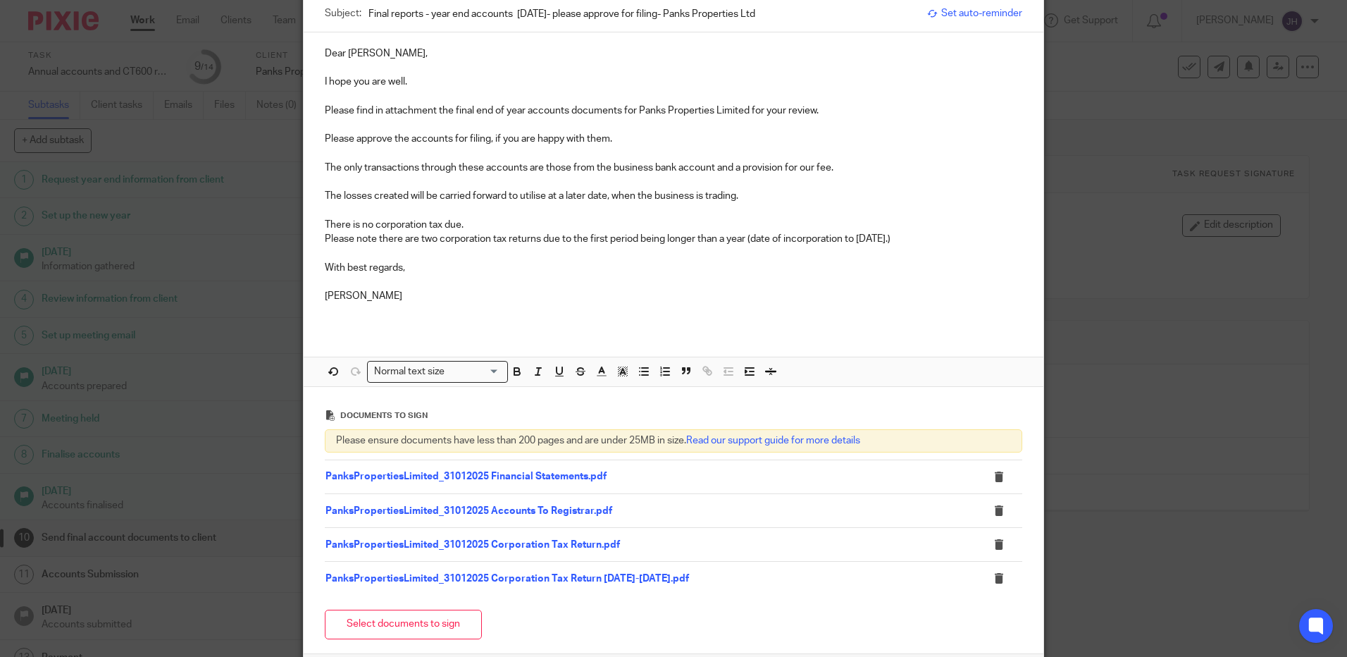
scroll to position [268, 0]
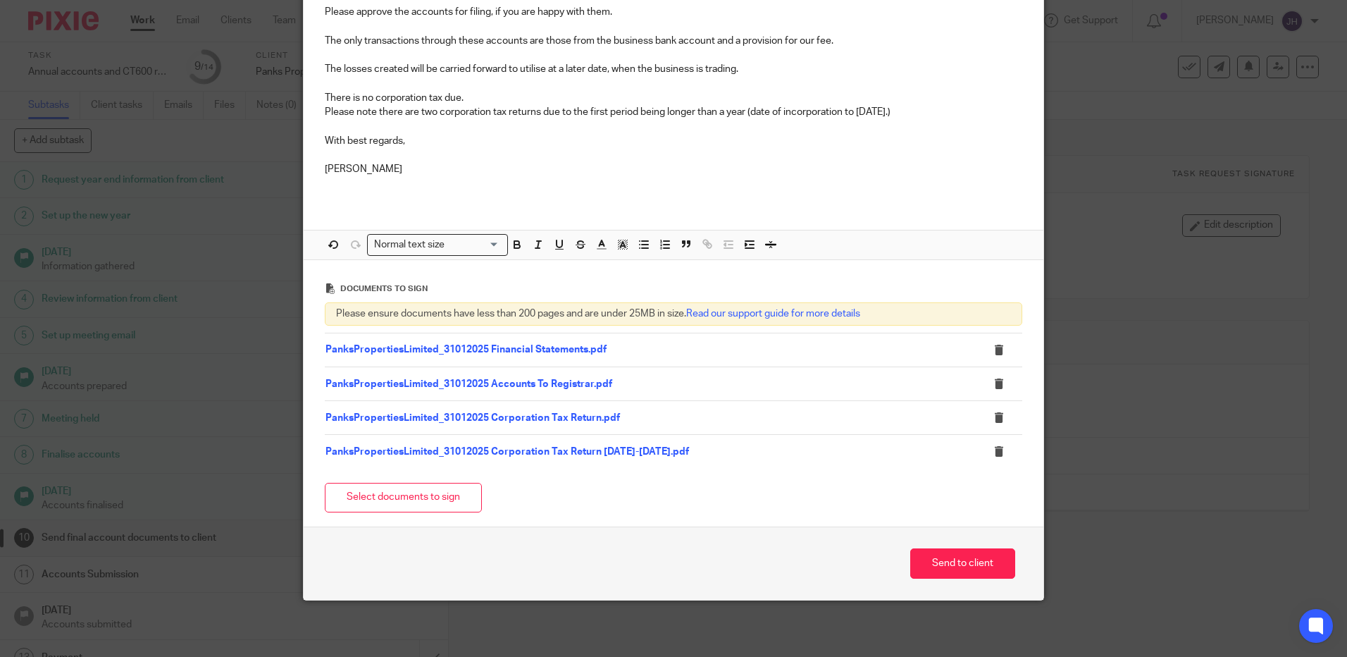
click at [555, 171] on p "[PERSON_NAME]" at bounding box center [674, 169] width 698 height 14
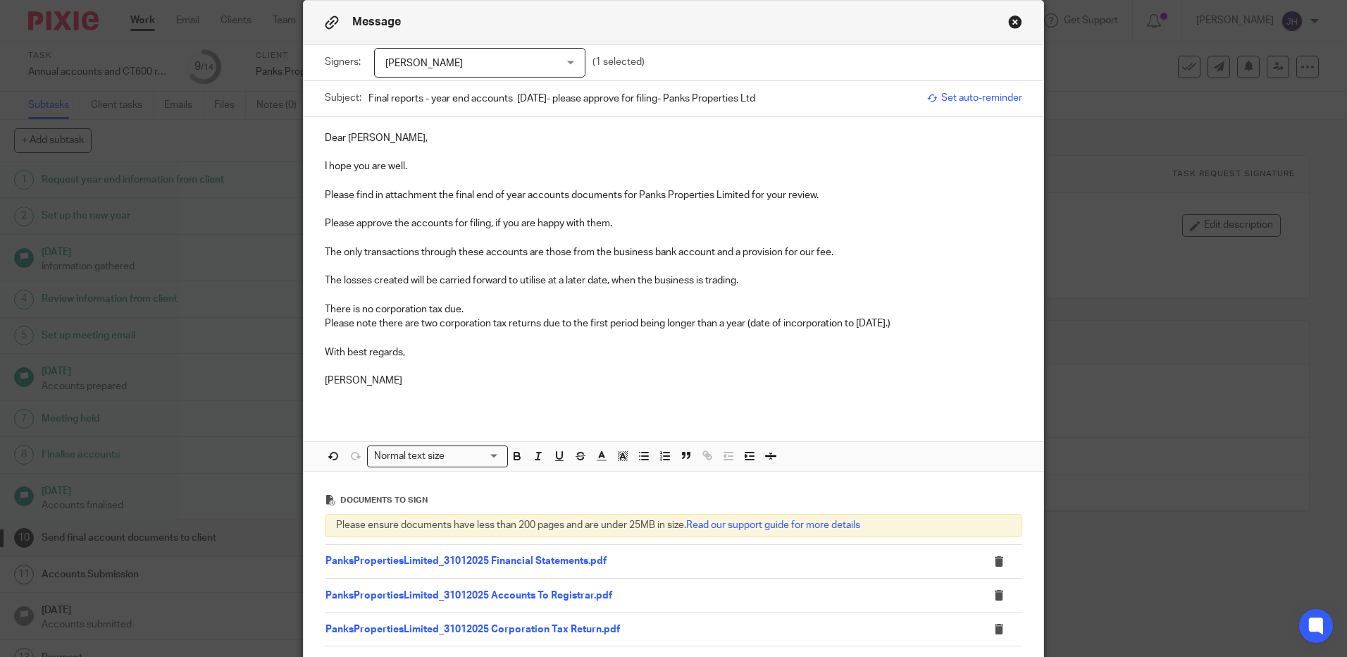
click at [615, 225] on p "Please approve the accounts for filing, if you are happy with them." at bounding box center [674, 223] width 698 height 14
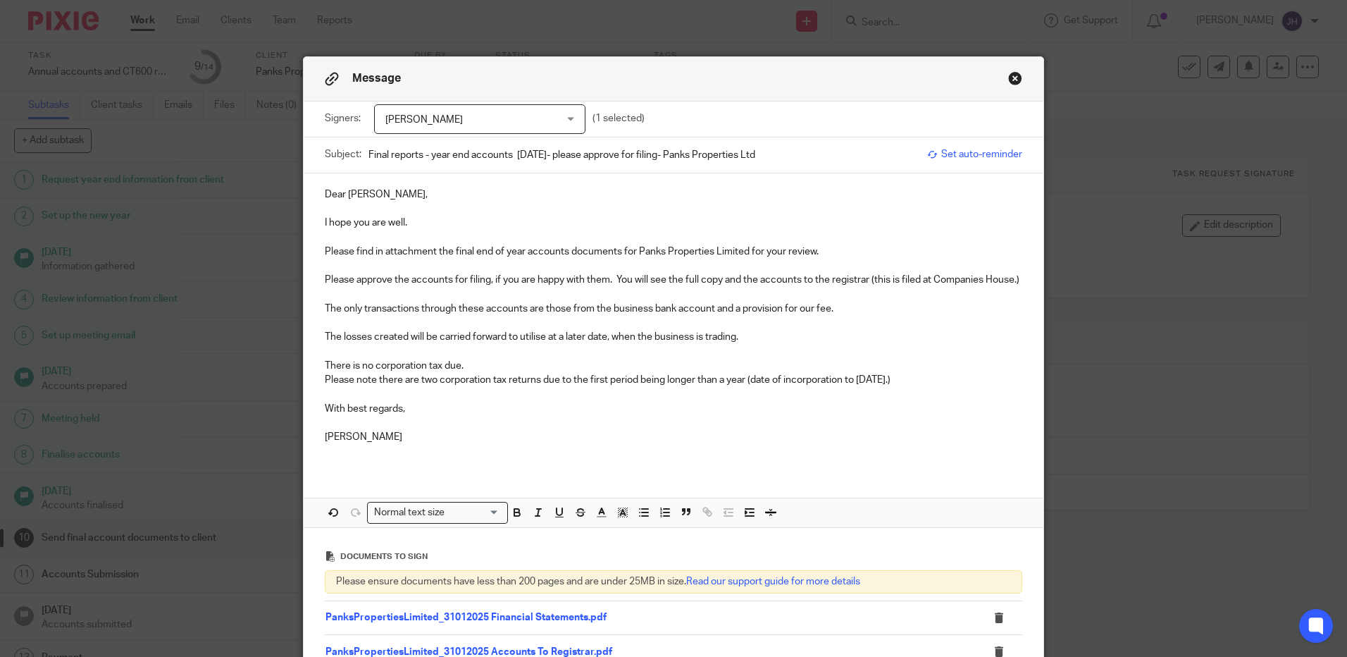
scroll to position [268, 0]
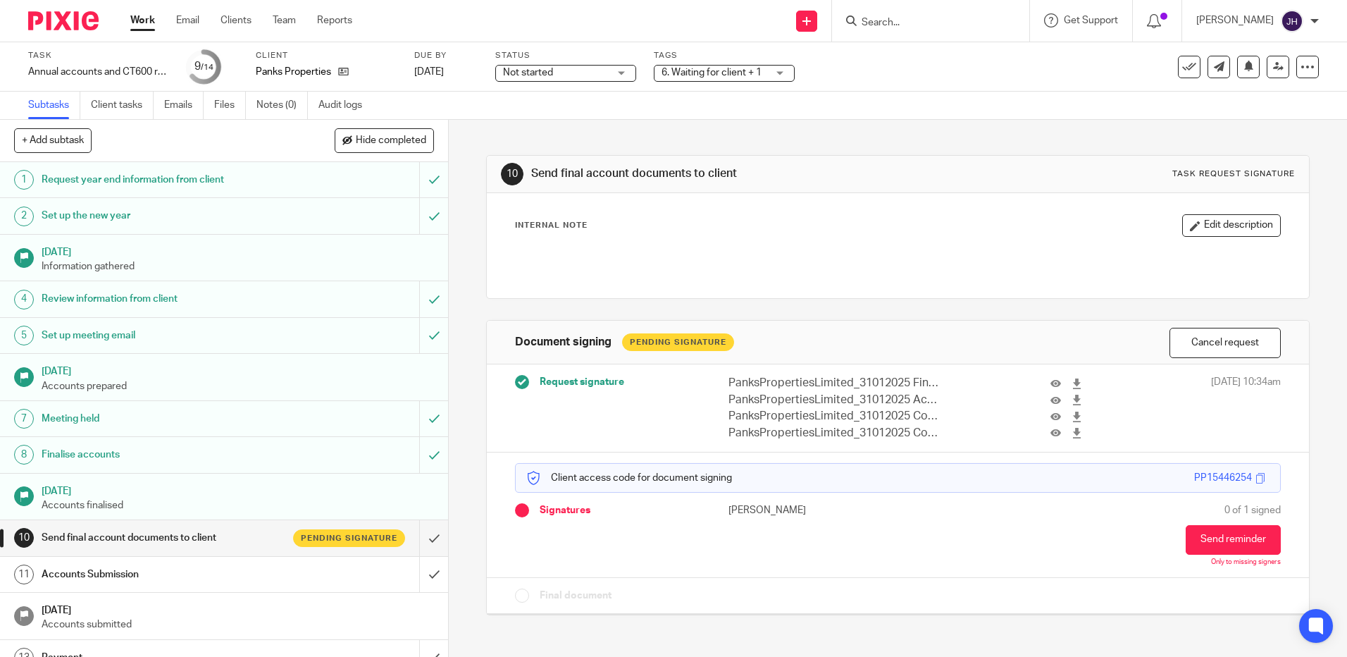
click at [566, 74] on span "Not started" at bounding box center [556, 73] width 106 height 15
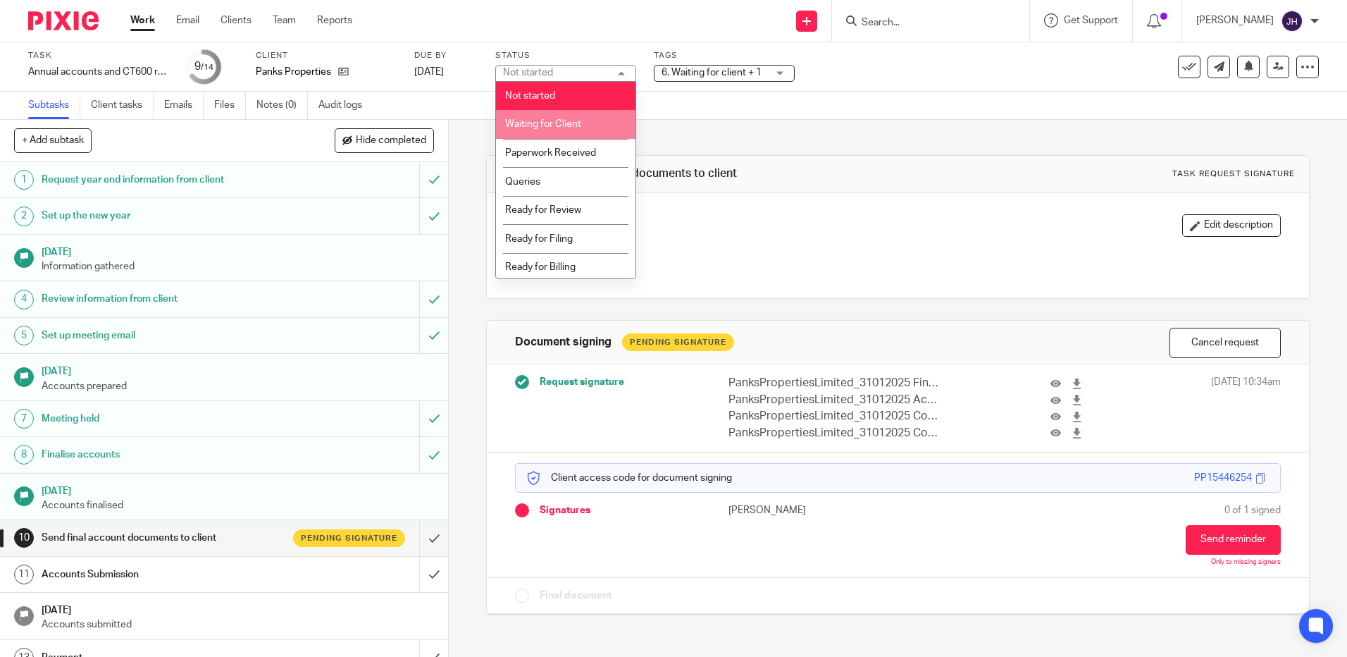
click at [565, 124] on span "Waiting for Client" at bounding box center [543, 124] width 76 height 10
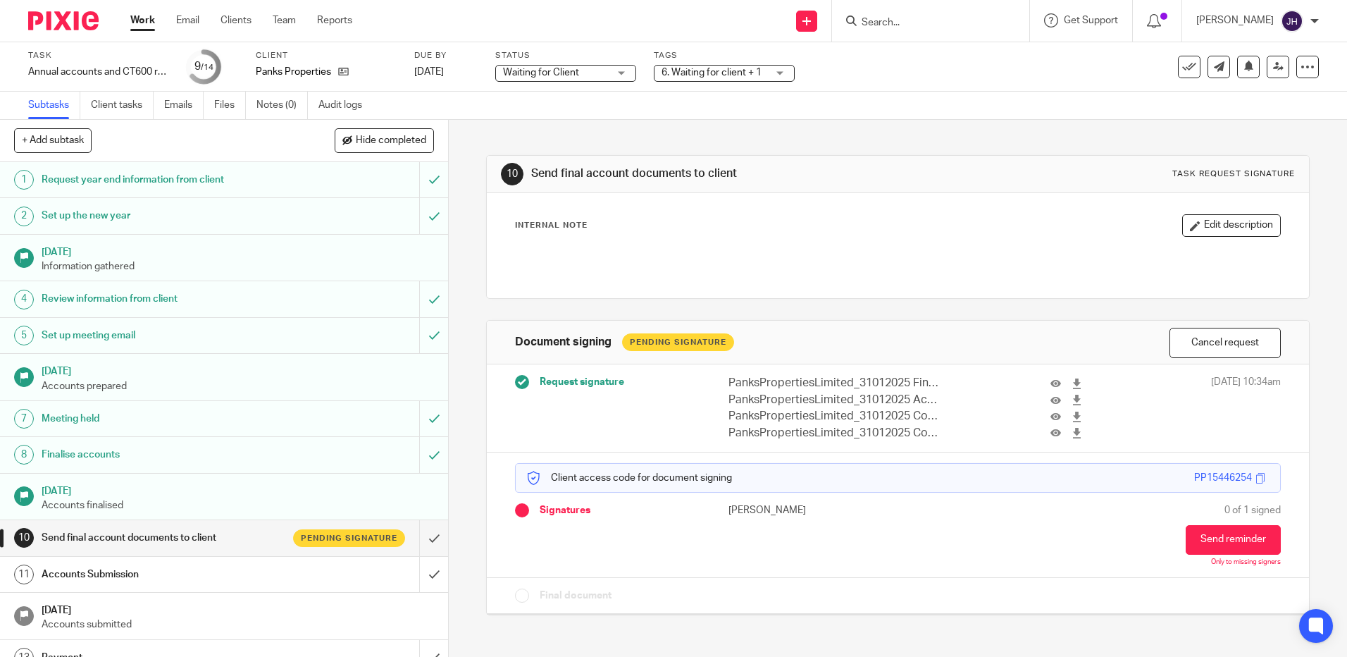
click at [147, 19] on link "Work" at bounding box center [142, 20] width 25 height 14
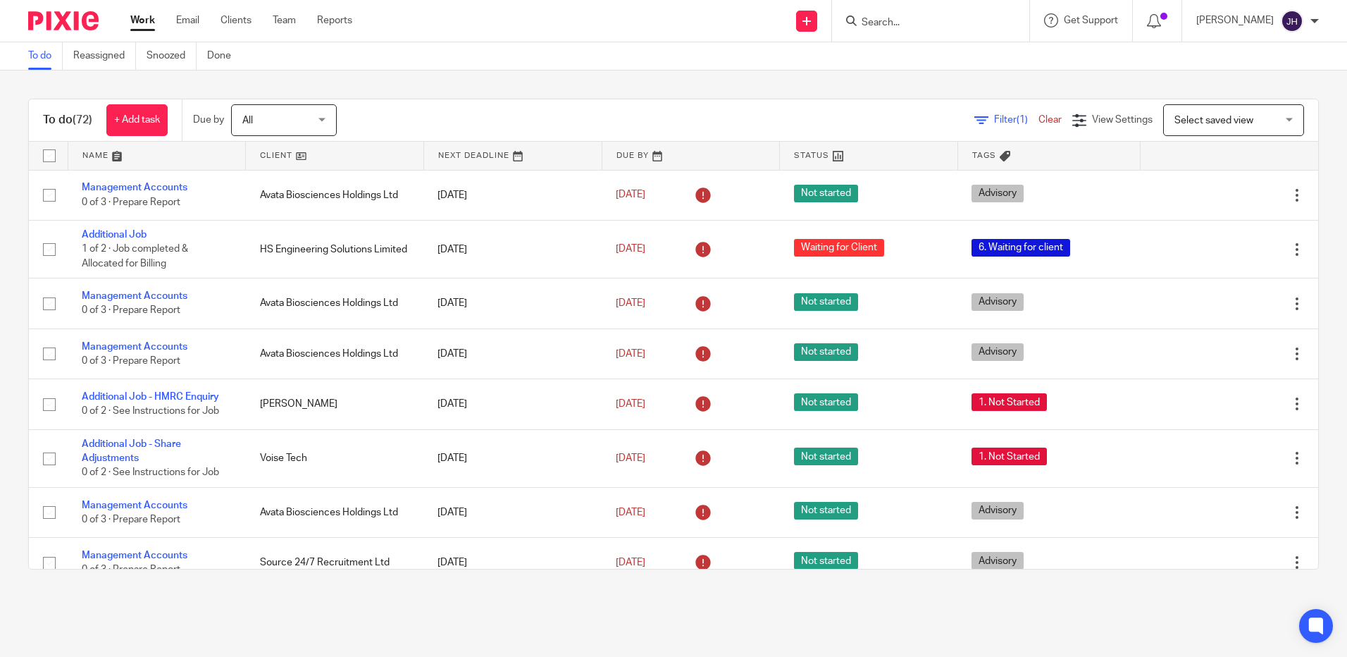
click at [954, 21] on input "Search" at bounding box center [923, 23] width 127 height 13
click at [953, 29] on input "Search" at bounding box center [923, 23] width 127 height 13
click at [927, 25] on input "Search" at bounding box center [923, 23] width 127 height 13
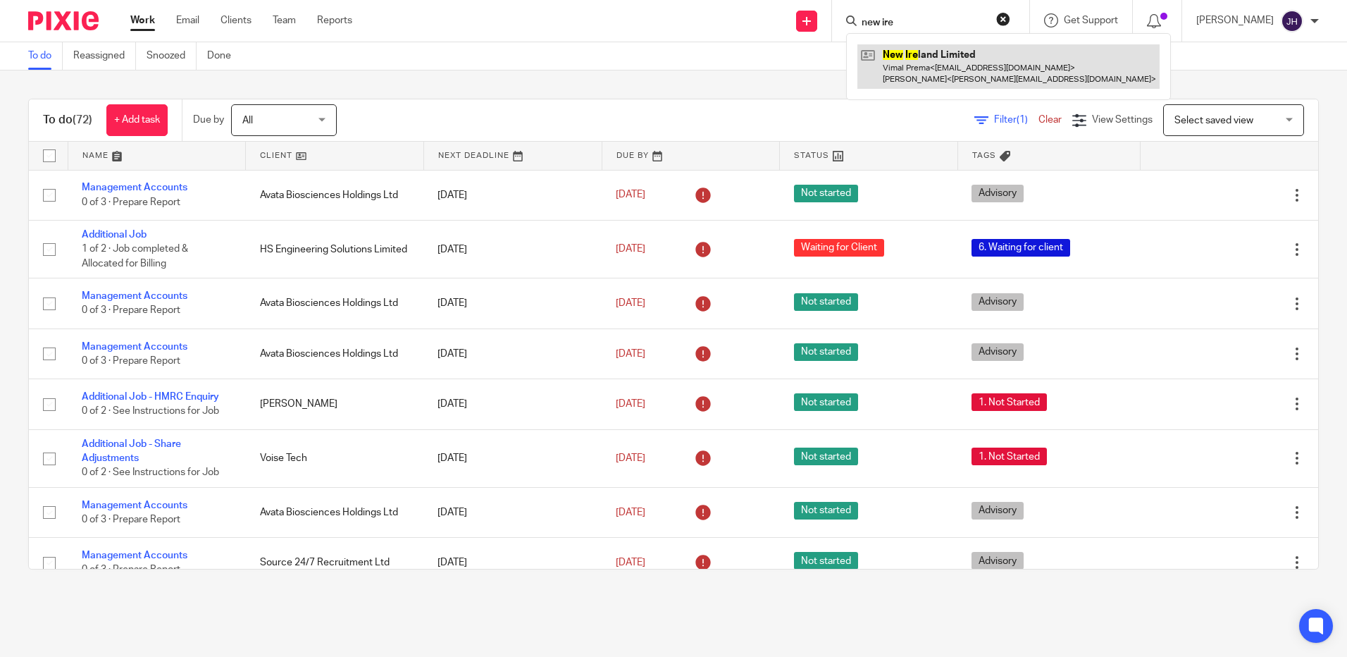
type input "new ire"
click at [964, 65] on link at bounding box center [1009, 66] width 302 height 44
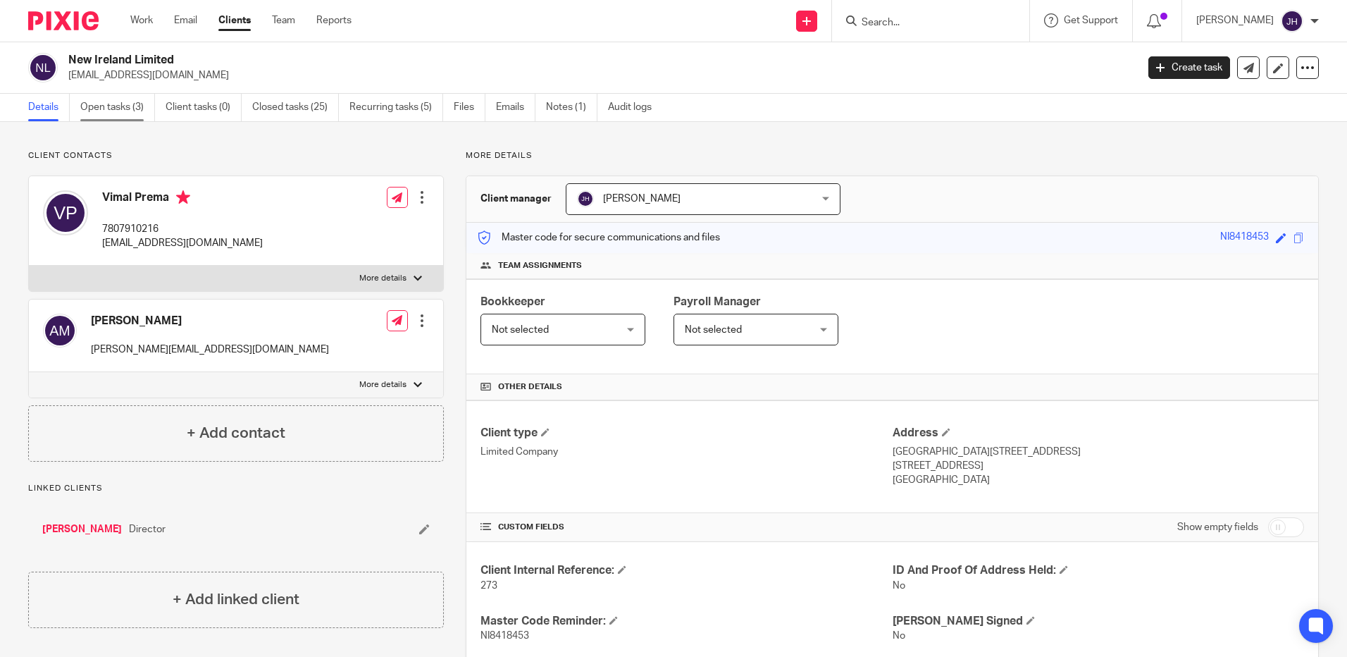
click at [119, 116] on link "Open tasks (3)" at bounding box center [117, 107] width 75 height 27
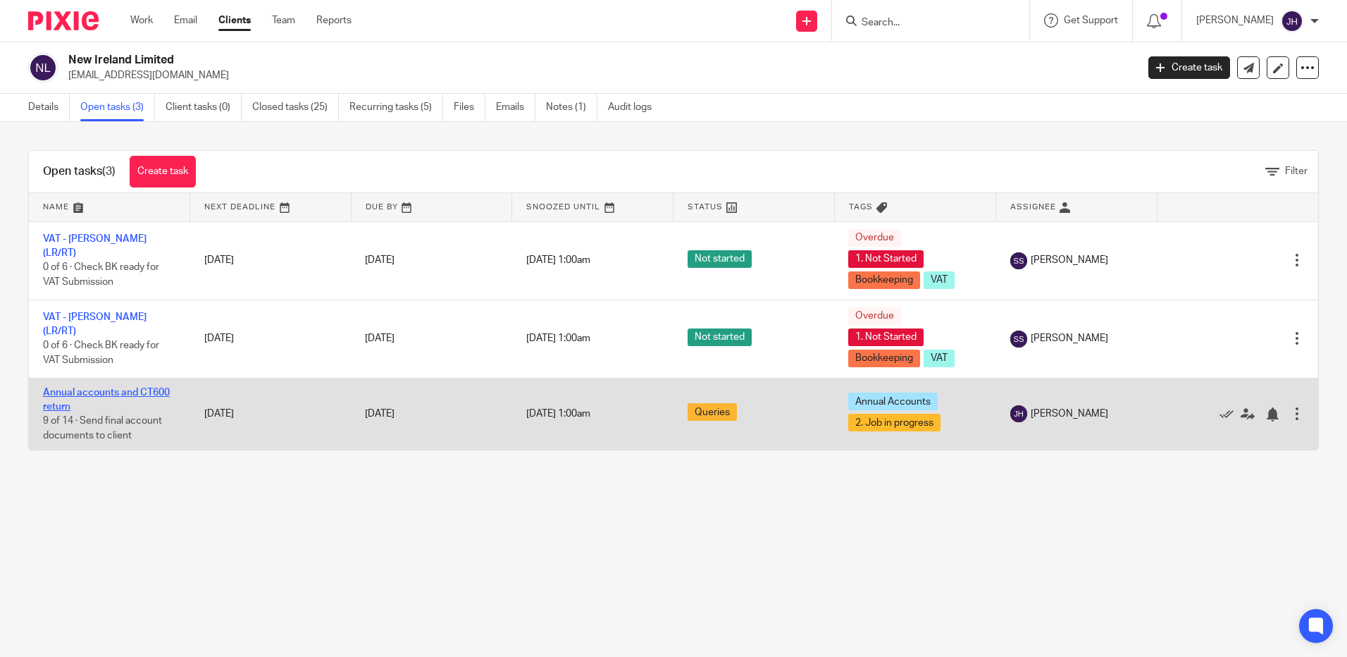
click at [137, 394] on link "Annual accounts and CT600 return" at bounding box center [106, 400] width 127 height 24
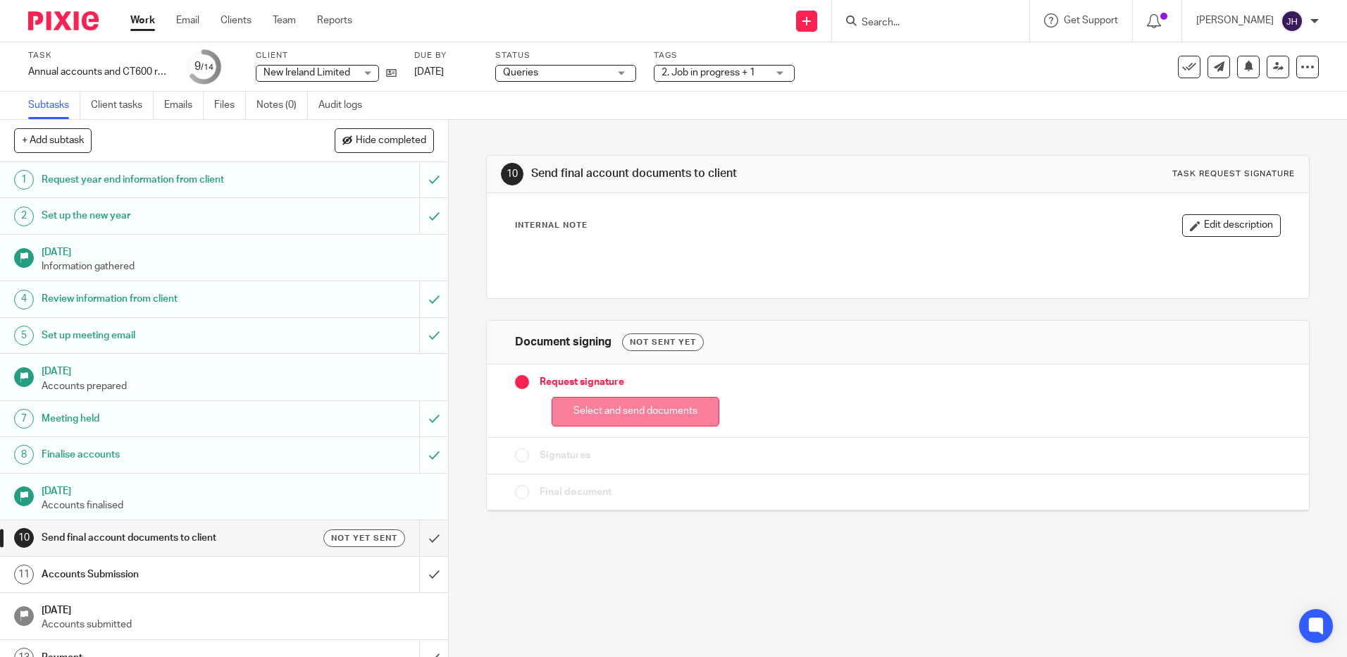
click at [650, 414] on button "Select and send documents" at bounding box center [636, 412] width 168 height 30
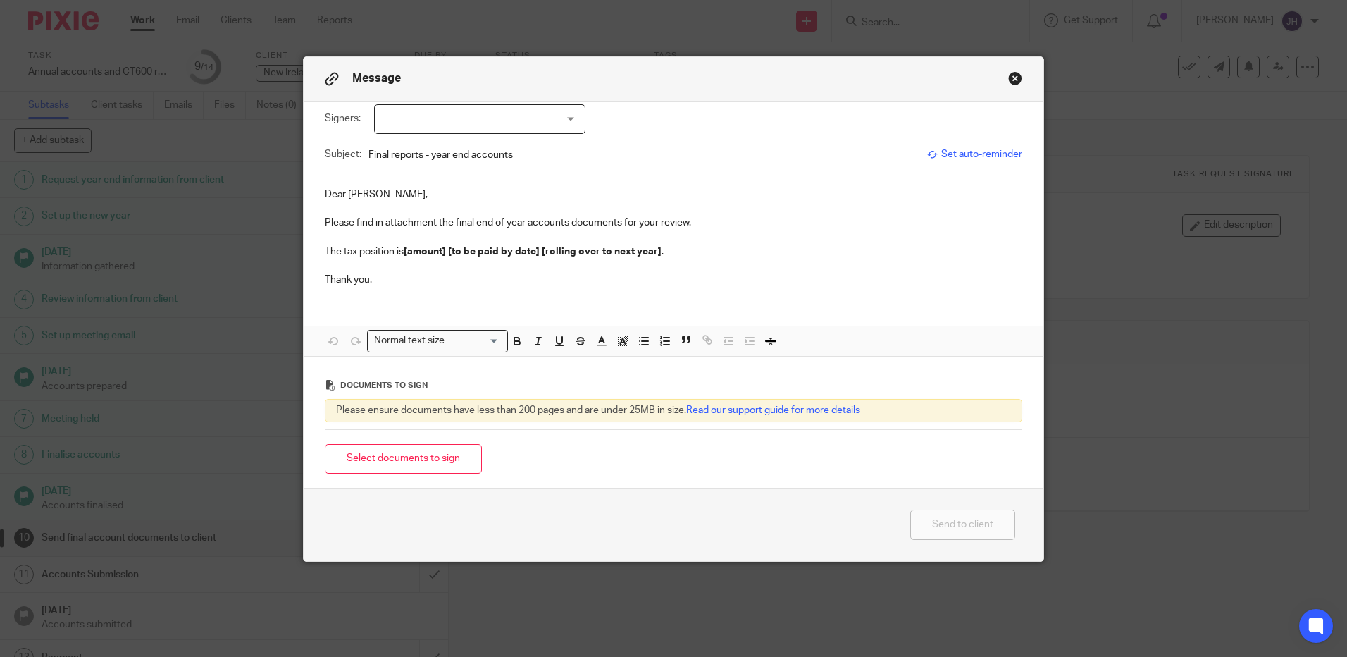
click at [434, 111] on div at bounding box center [479, 119] width 211 height 30
click at [462, 174] on span "[PERSON_NAME]" at bounding box center [433, 176] width 78 height 10
checkbox input "true"
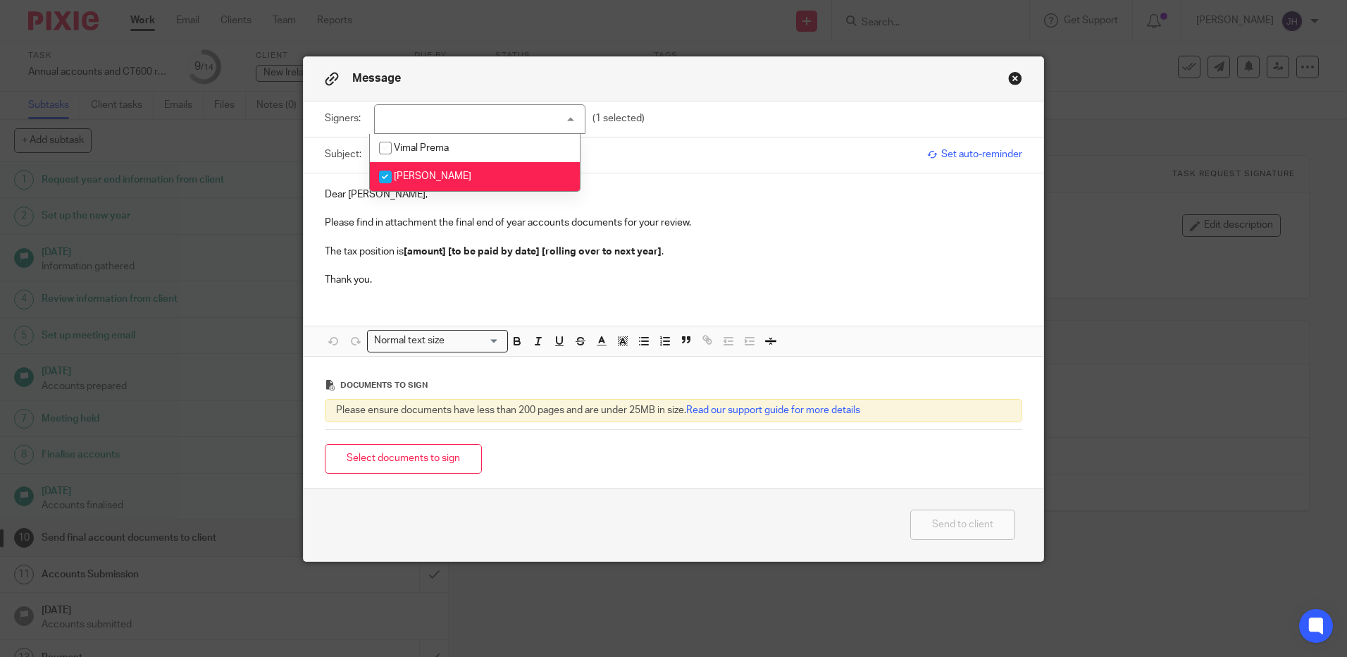
click at [672, 199] on p "Dear [PERSON_NAME]," at bounding box center [674, 194] width 698 height 14
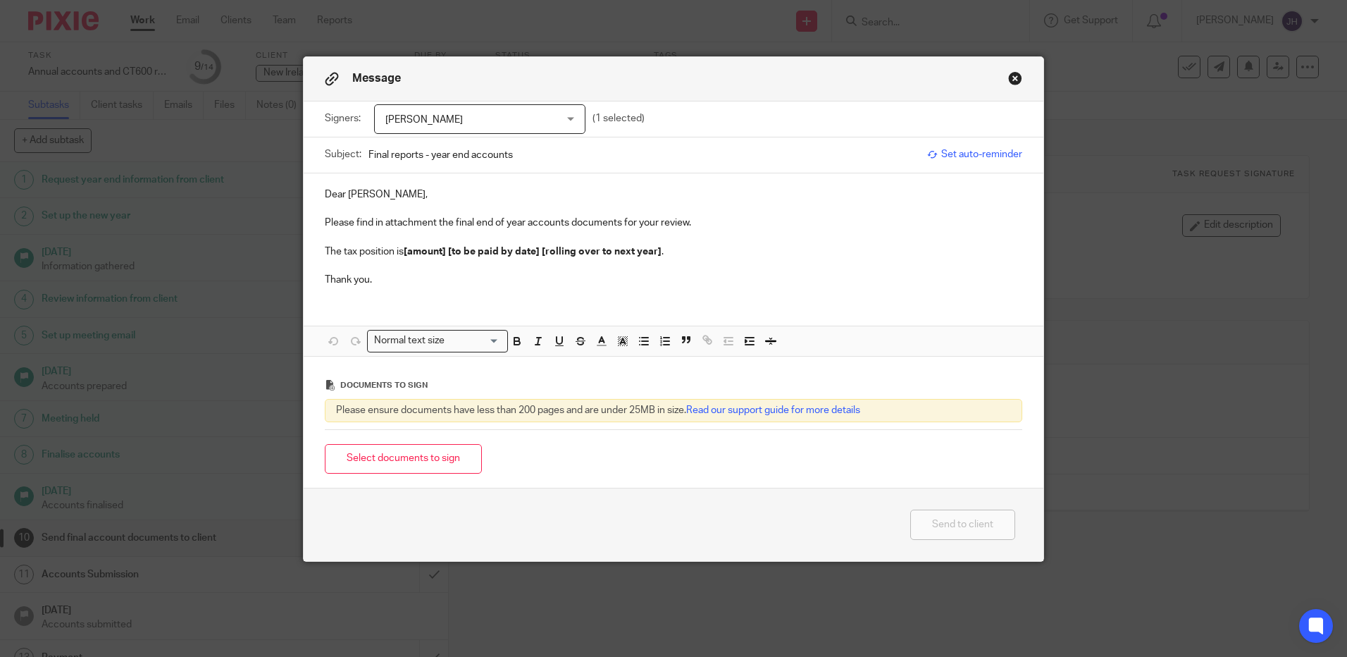
click at [371, 194] on p "Dear [PERSON_NAME]," at bounding box center [674, 194] width 698 height 14
drag, startPoint x: 372, startPoint y: 194, endPoint x: 344, endPoint y: 195, distance: 28.2
click at [344, 195] on p "Dear [PERSON_NAME]," at bounding box center [674, 194] width 698 height 14
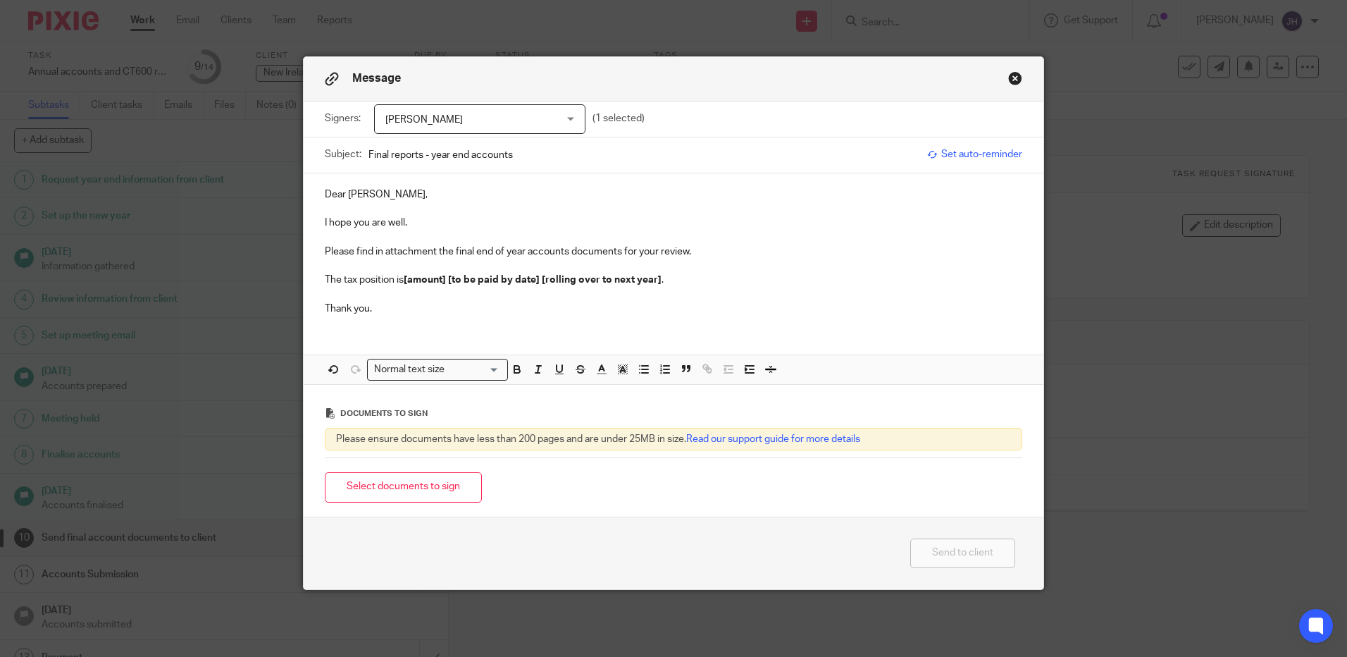
click at [617, 253] on p "Please find in attachment the final end of year accounts documents for your rev…" at bounding box center [674, 252] width 698 height 14
click at [632, 256] on p "Please find in attachment the final end of year accounts documents for your rev…" at bounding box center [674, 252] width 698 height 14
drag, startPoint x: 660, startPoint y: 283, endPoint x: 309, endPoint y: 278, distance: 350.2
click at [309, 278] on div "Dear [PERSON_NAME], I hope you are well. Please find in attachment the final en…" at bounding box center [674, 249] width 740 height 153
click at [334, 276] on p at bounding box center [674, 280] width 698 height 14
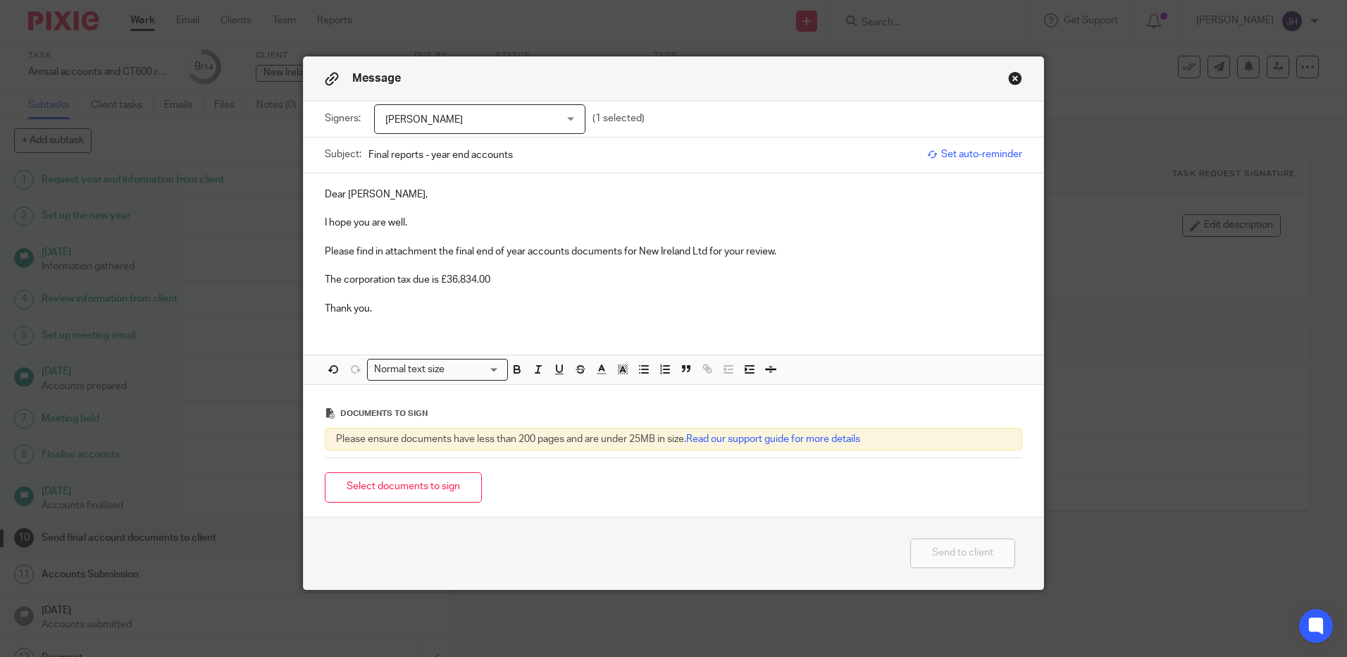
click at [428, 278] on p "The corporation tax due is £36,834.00" at bounding box center [674, 280] width 698 height 14
click at [534, 281] on p "The corporation tax due is £36,834.00" at bounding box center [674, 280] width 698 height 14
click at [526, 283] on p "The corporation tax due is £36,834.00, by" at bounding box center [674, 280] width 698 height 14
drag, startPoint x: 581, startPoint y: 280, endPoint x: 321, endPoint y: 281, distance: 260.7
click at [325, 281] on p "The corporation tax due is £36,834.00, by [DATE]." at bounding box center [674, 280] width 698 height 14
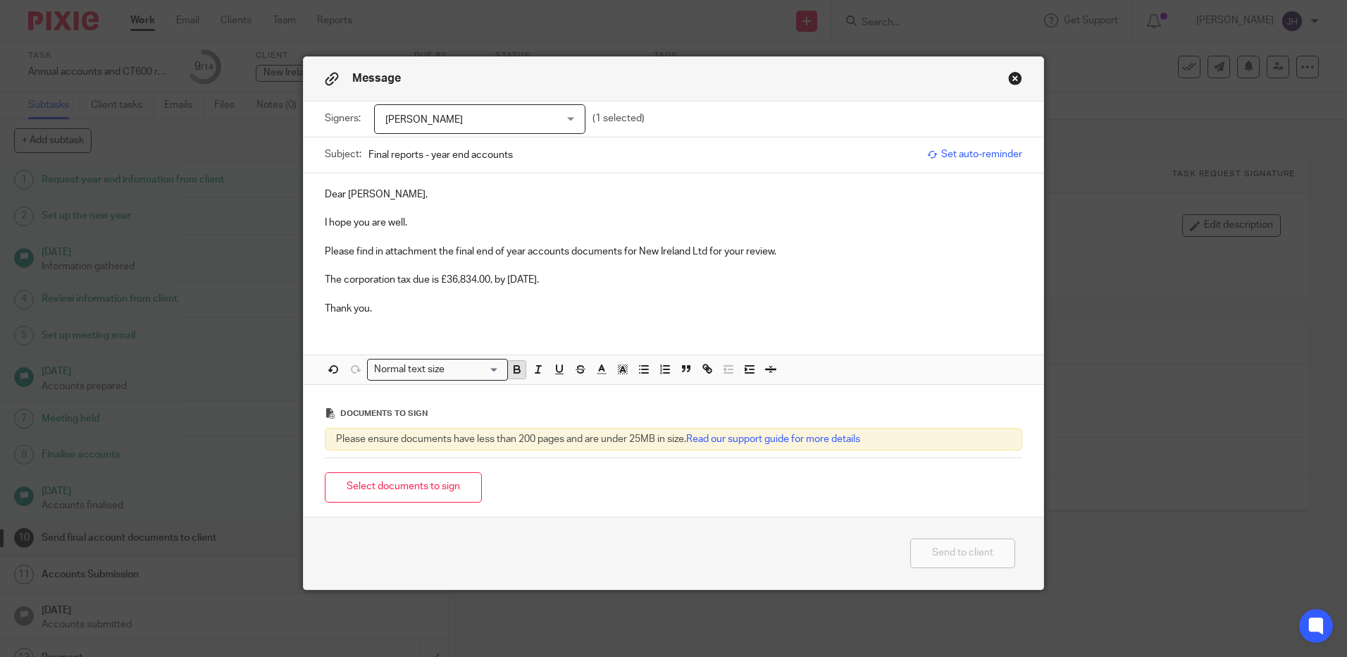
click at [514, 366] on icon "button" at bounding box center [516, 368] width 5 height 4
click at [619, 285] on p "The corporation tax due is £36,834.00, by [DATE]." at bounding box center [674, 280] width 698 height 14
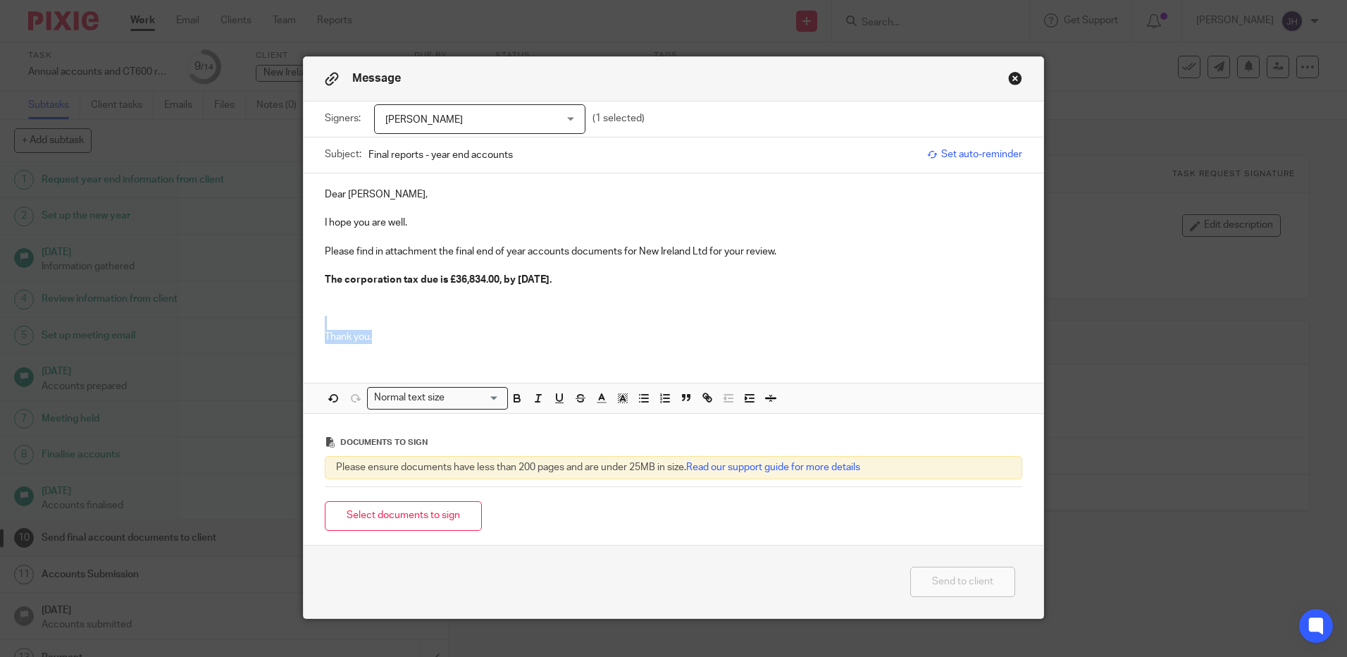
drag, startPoint x: 395, startPoint y: 334, endPoint x: 323, endPoint y: 318, distance: 73.5
click at [323, 318] on div "Dear [PERSON_NAME], I hope you are well. Please find in attachment the final en…" at bounding box center [674, 264] width 740 height 182
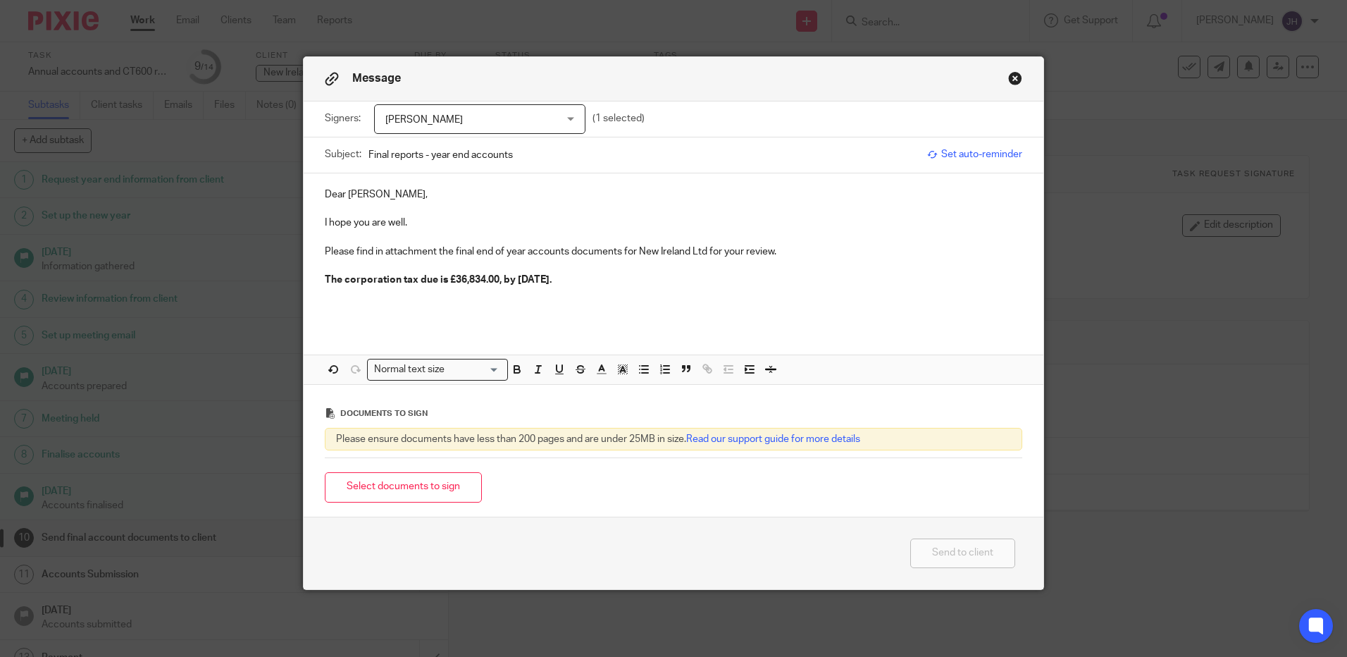
click at [541, 156] on input "Final reports - year end accounts" at bounding box center [645, 155] width 552 height 32
click at [522, 252] on p "Please find in attachment the final end of year accounts documents for New Irel…" at bounding box center [674, 252] width 698 height 14
click at [594, 252] on p "Please find in attachment the final end of period end accounts documents for Ne…" at bounding box center [674, 252] width 698 height 14
click at [619, 281] on p "The corporation tax due is £36,834.00, by [DATE]." at bounding box center [674, 280] width 698 height 14
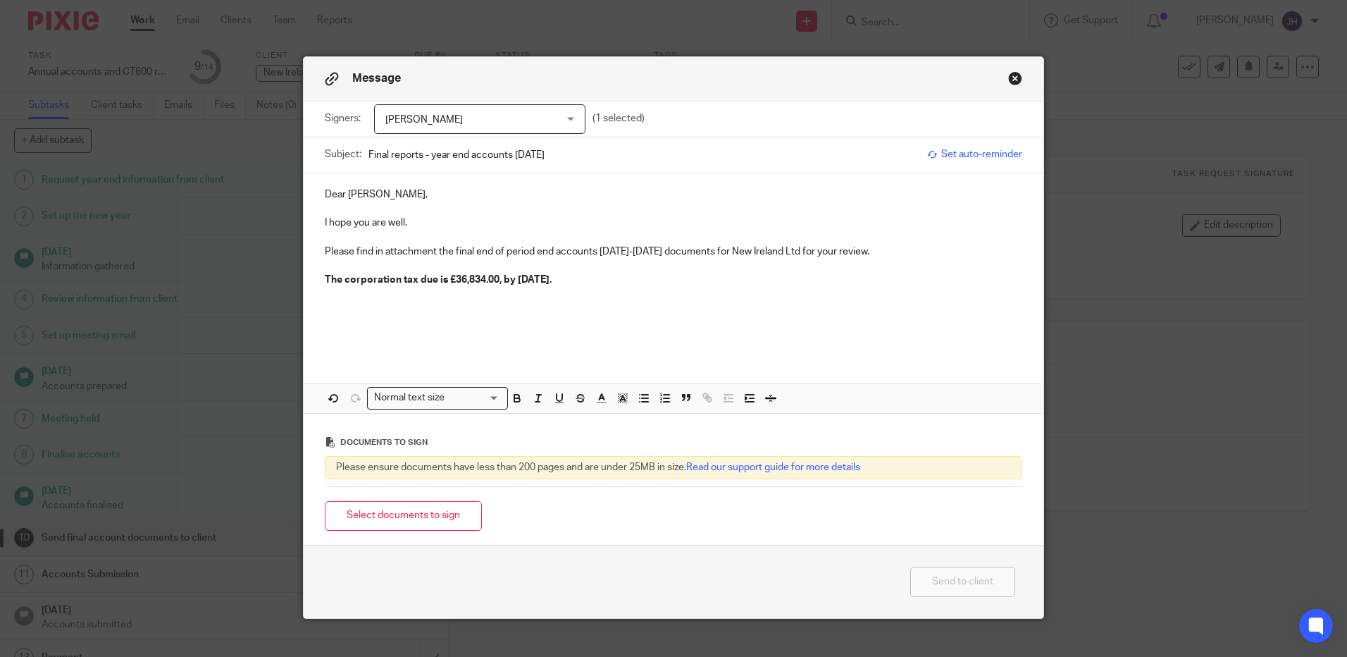
click at [370, 309] on p at bounding box center [674, 309] width 698 height 14
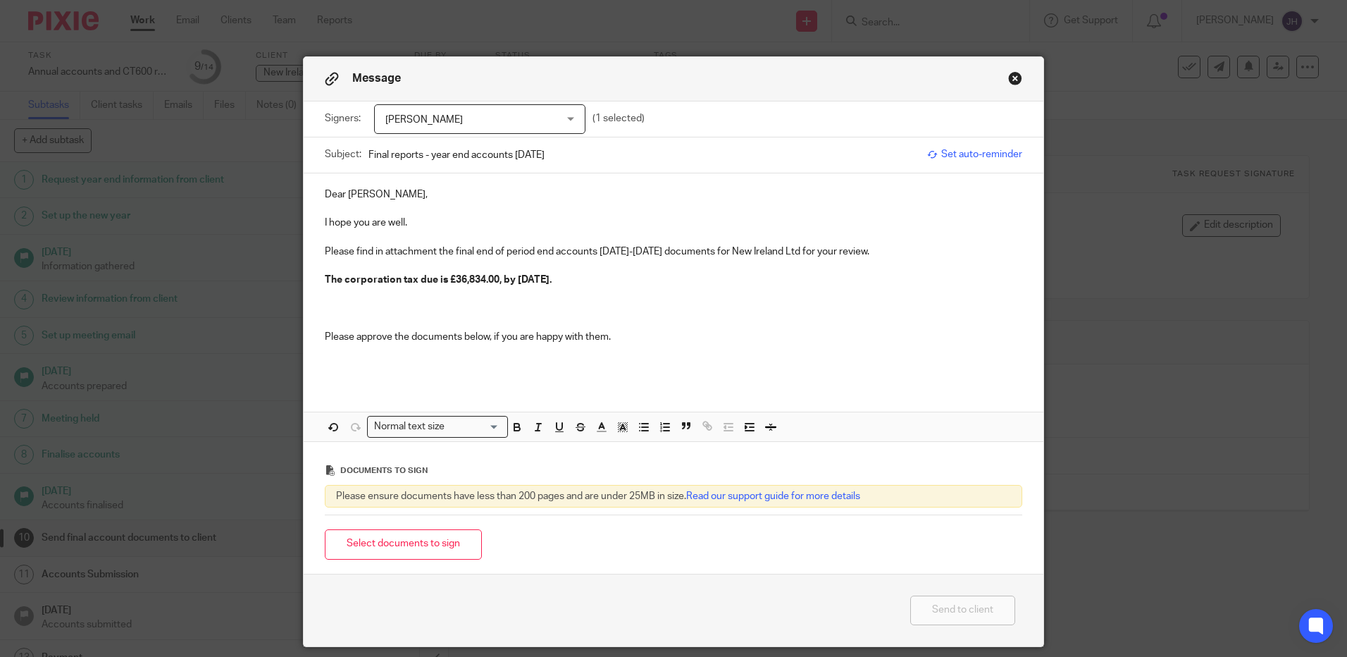
click at [423, 307] on p at bounding box center [674, 309] width 698 height 14
click at [416, 368] on p at bounding box center [674, 366] width 698 height 14
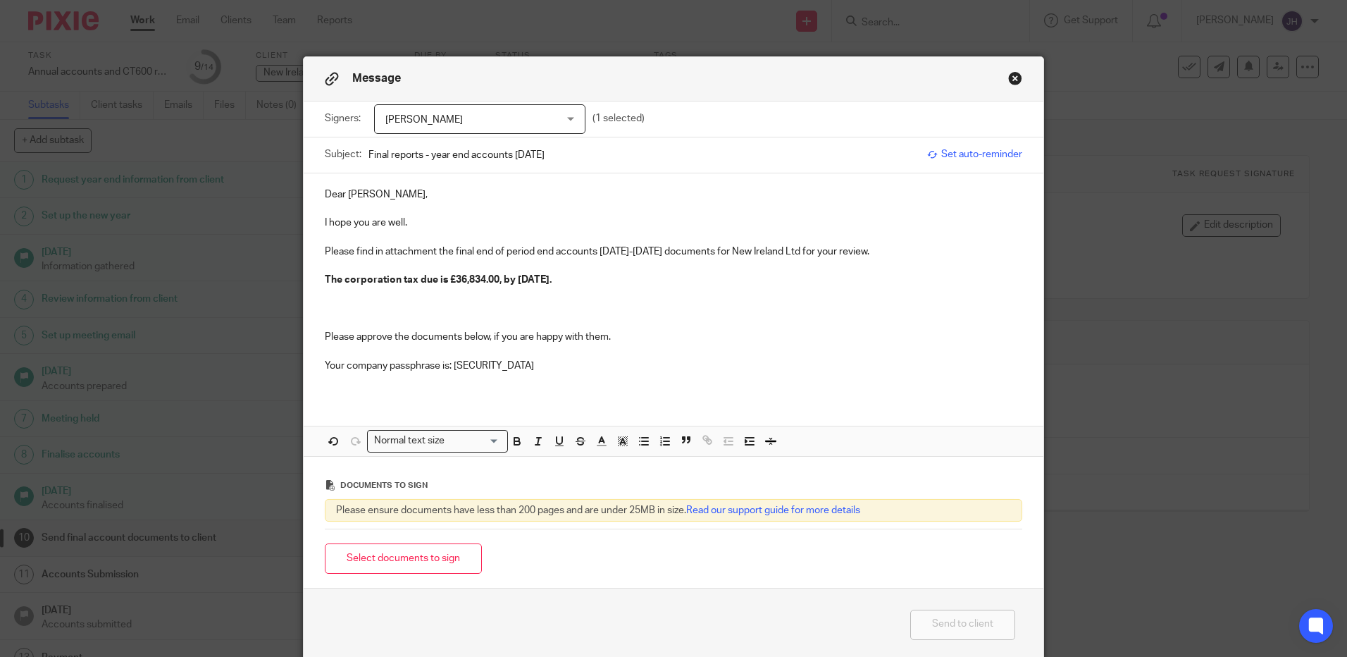
click at [409, 316] on p at bounding box center [674, 323] width 698 height 14
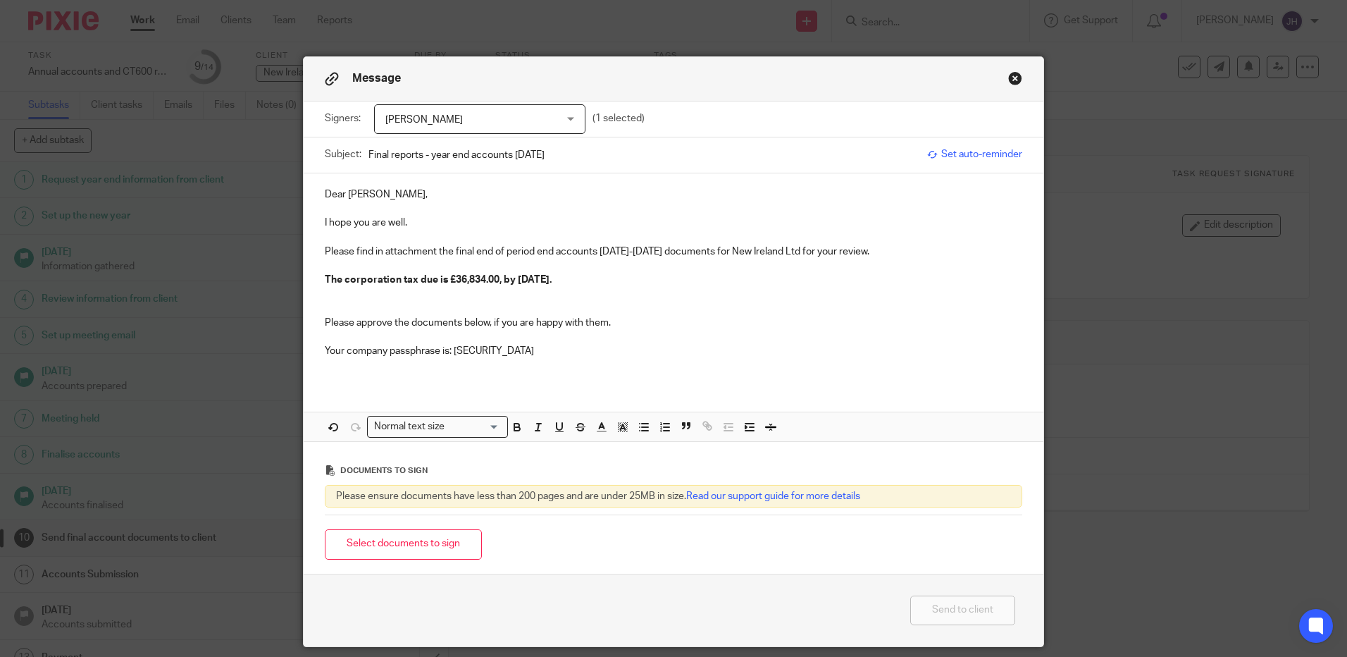
click at [507, 354] on p "Your company passphrase is: [SECURITY_DATA]" at bounding box center [674, 351] width 698 height 14
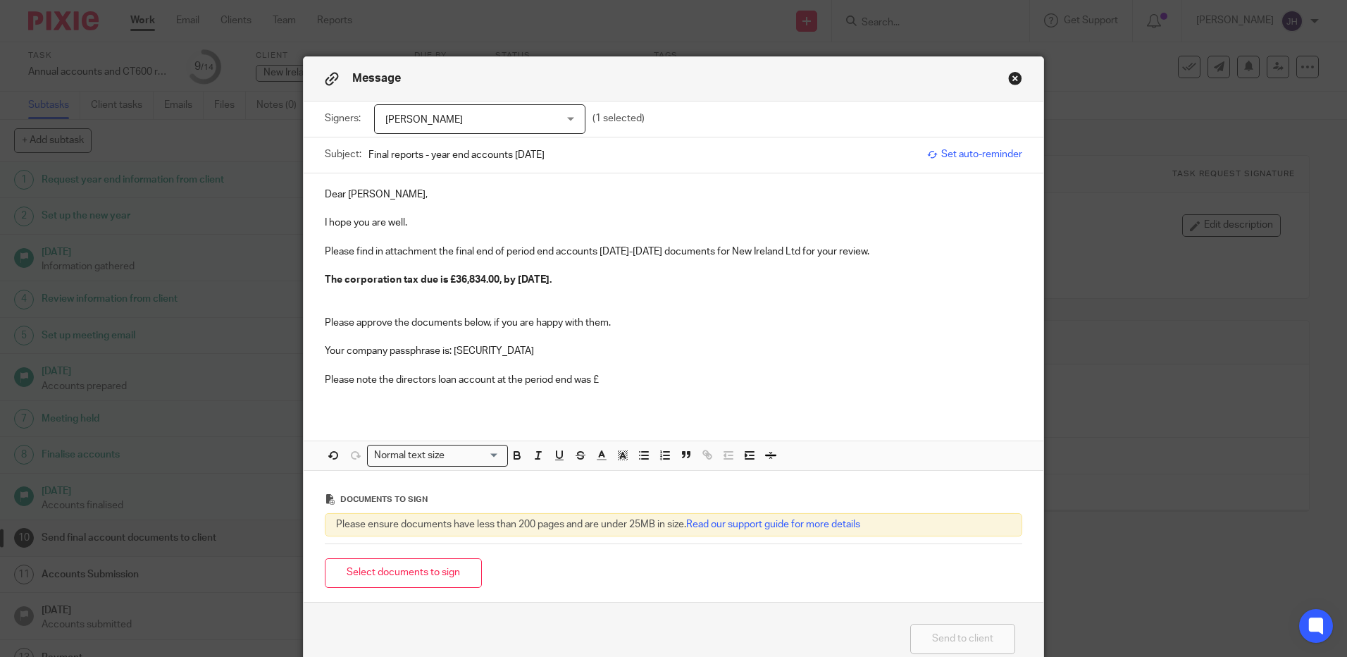
click at [619, 384] on p "Please note the directors loan account at the period end was £" at bounding box center [674, 380] width 698 height 14
click at [654, 381] on p "Please note the directors loan account at the period end was £280,445.89" at bounding box center [674, 380] width 698 height 14
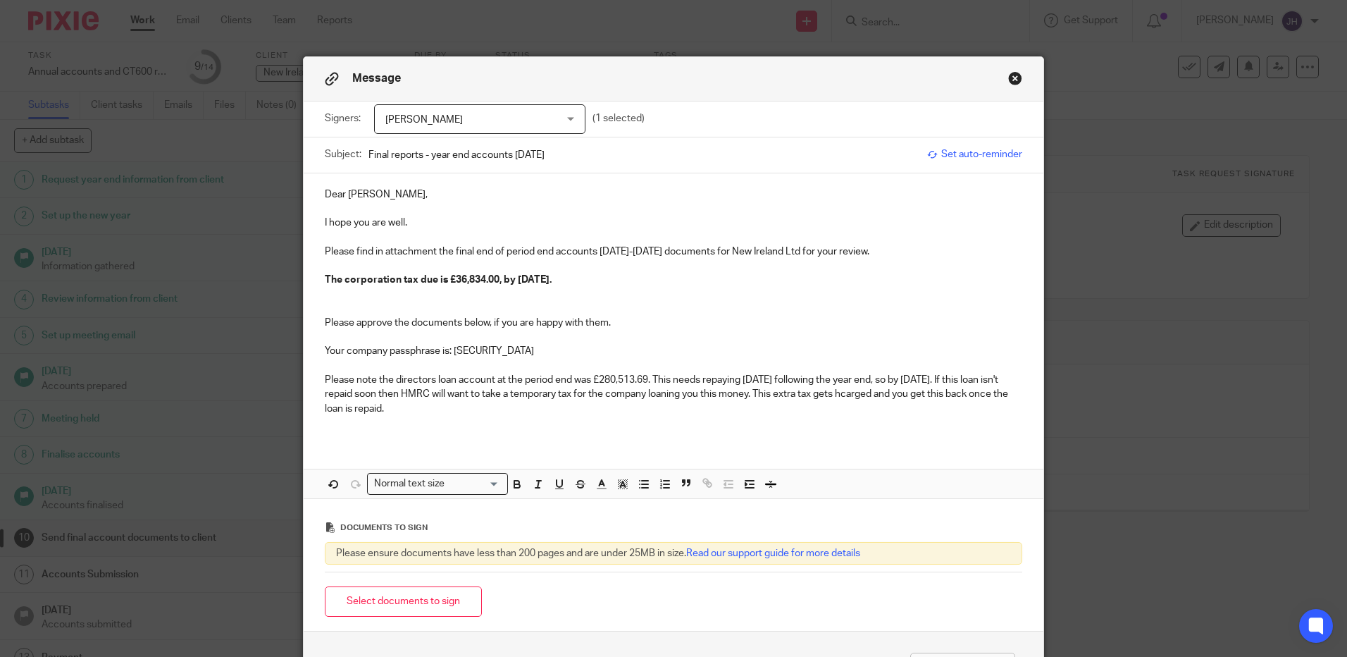
click at [882, 392] on p "Please note the directors loan account at the period end was £280,513.69. This …" at bounding box center [674, 394] width 698 height 43
click at [450, 410] on p "Please note the directors loan account at the period end was £280,513.69. This …" at bounding box center [674, 394] width 698 height 43
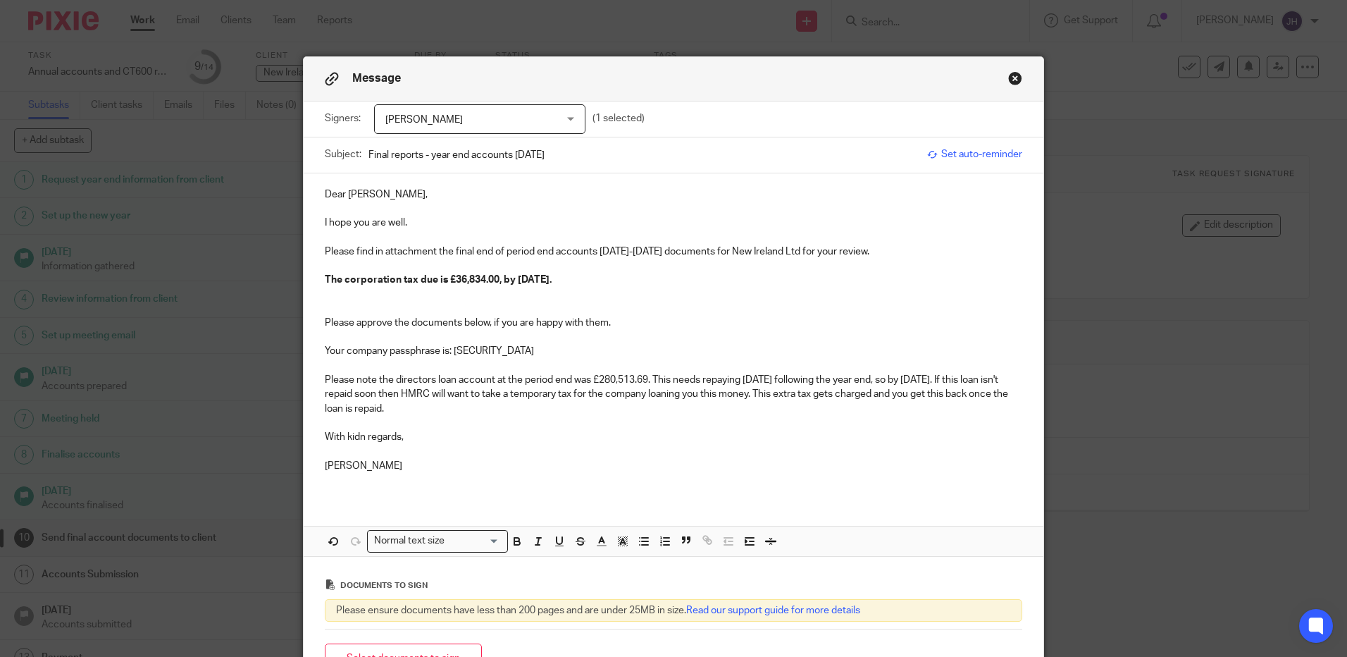
click at [347, 431] on p "With kidn regards," at bounding box center [674, 437] width 698 height 14
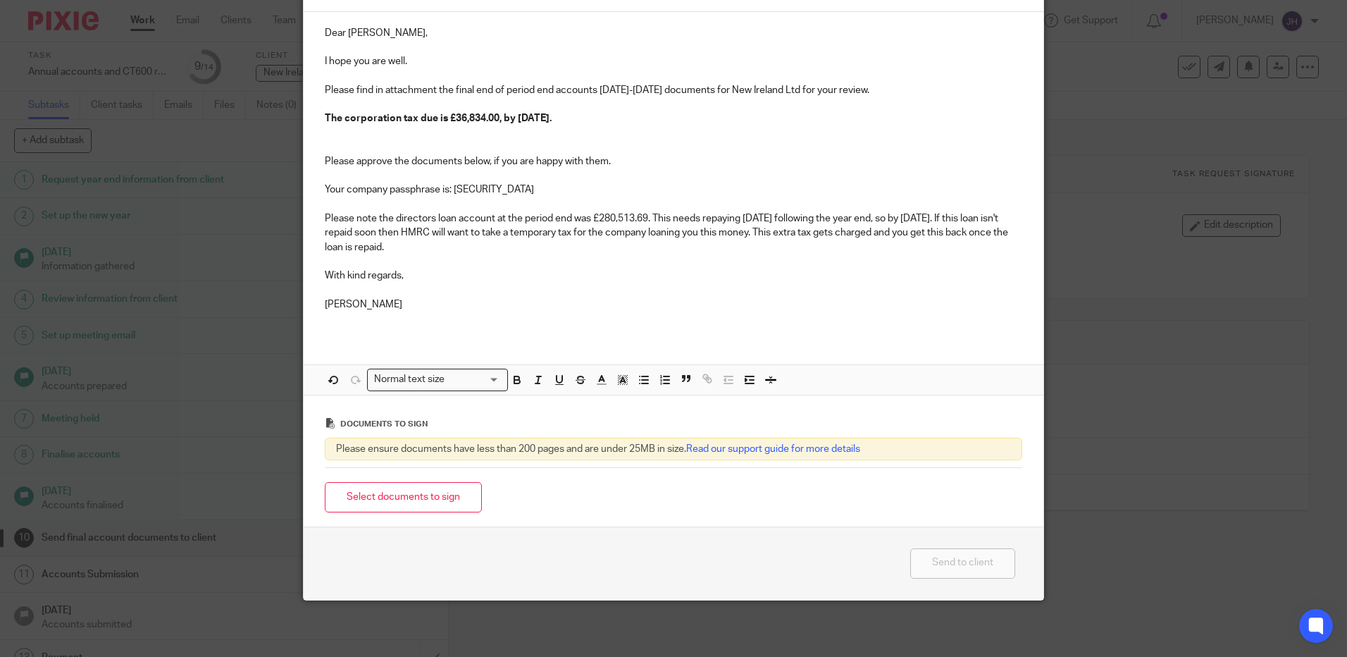
click at [392, 500] on button "Select documents to sign" at bounding box center [403, 497] width 157 height 30
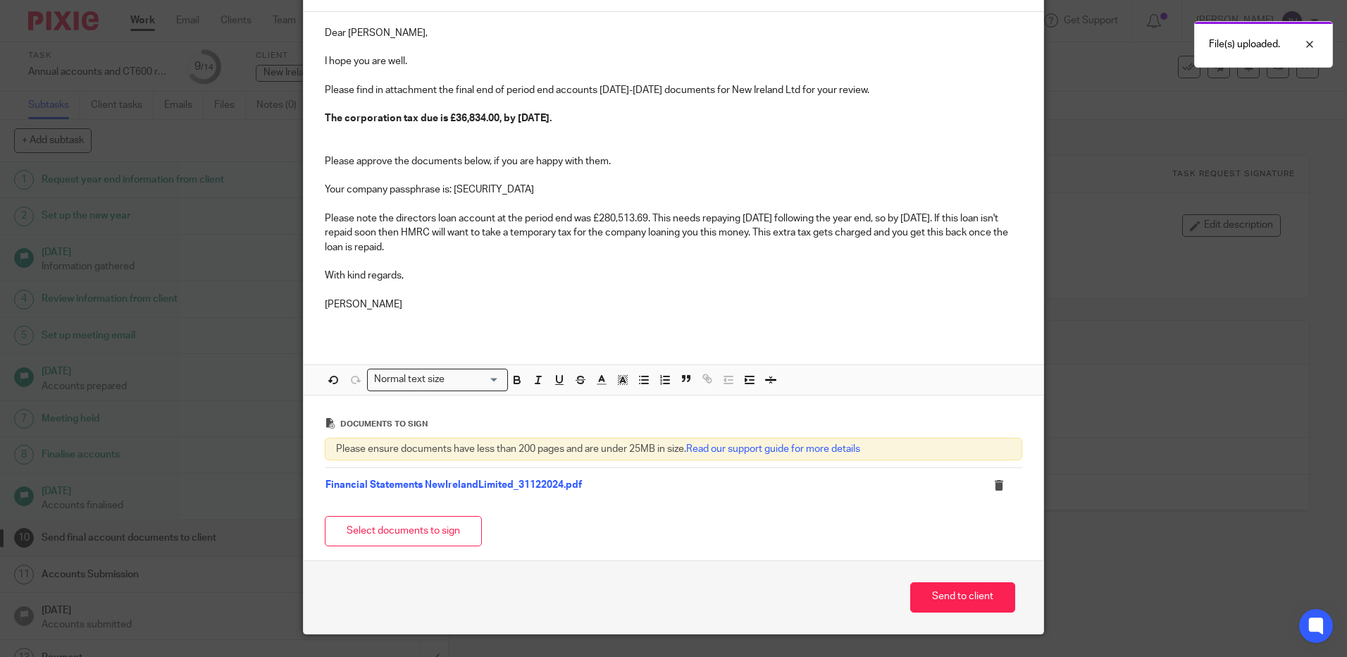
click at [423, 540] on button "Select documents to sign" at bounding box center [403, 531] width 157 height 30
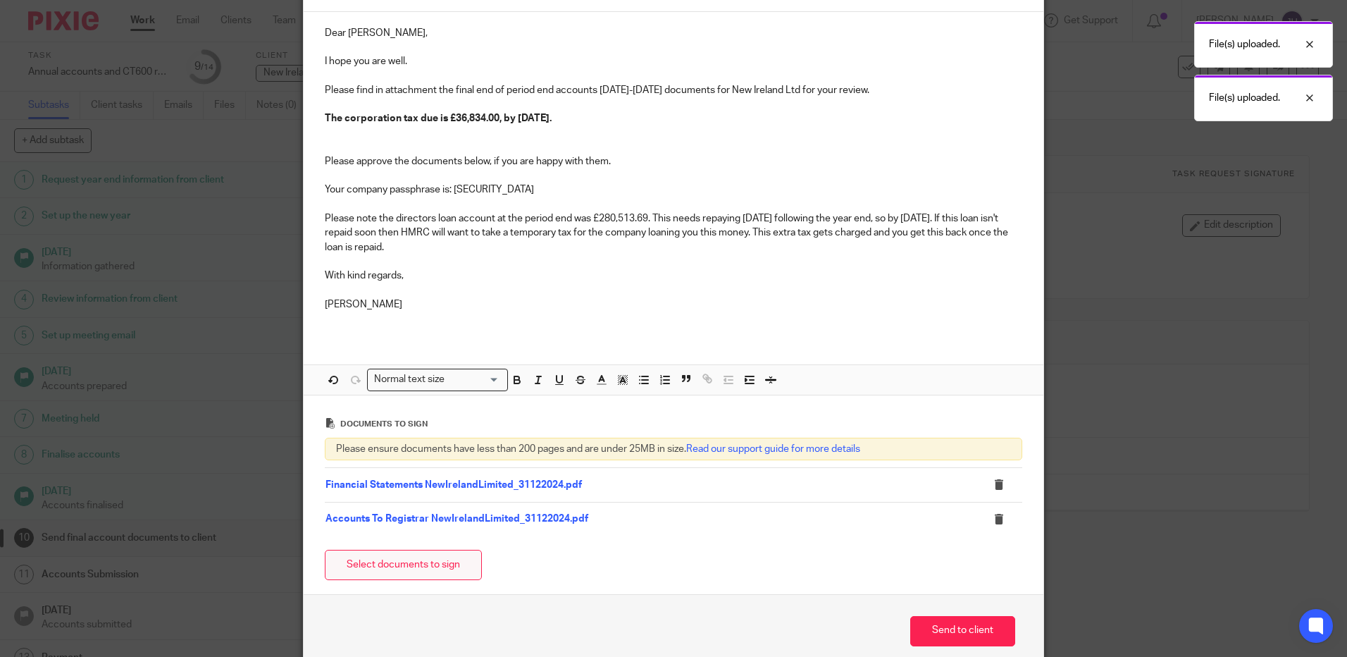
click at [429, 559] on button "Select documents to sign" at bounding box center [403, 565] width 157 height 30
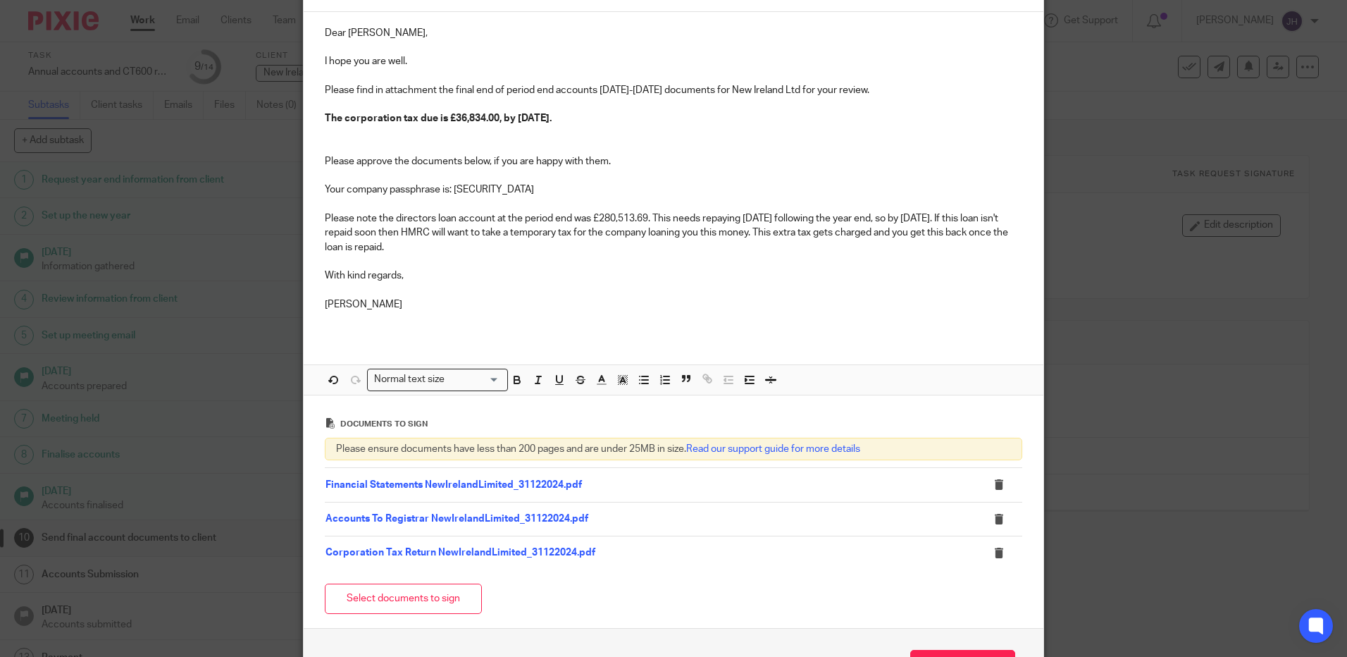
click at [501, 269] on p "With kind regards," at bounding box center [674, 275] width 698 height 14
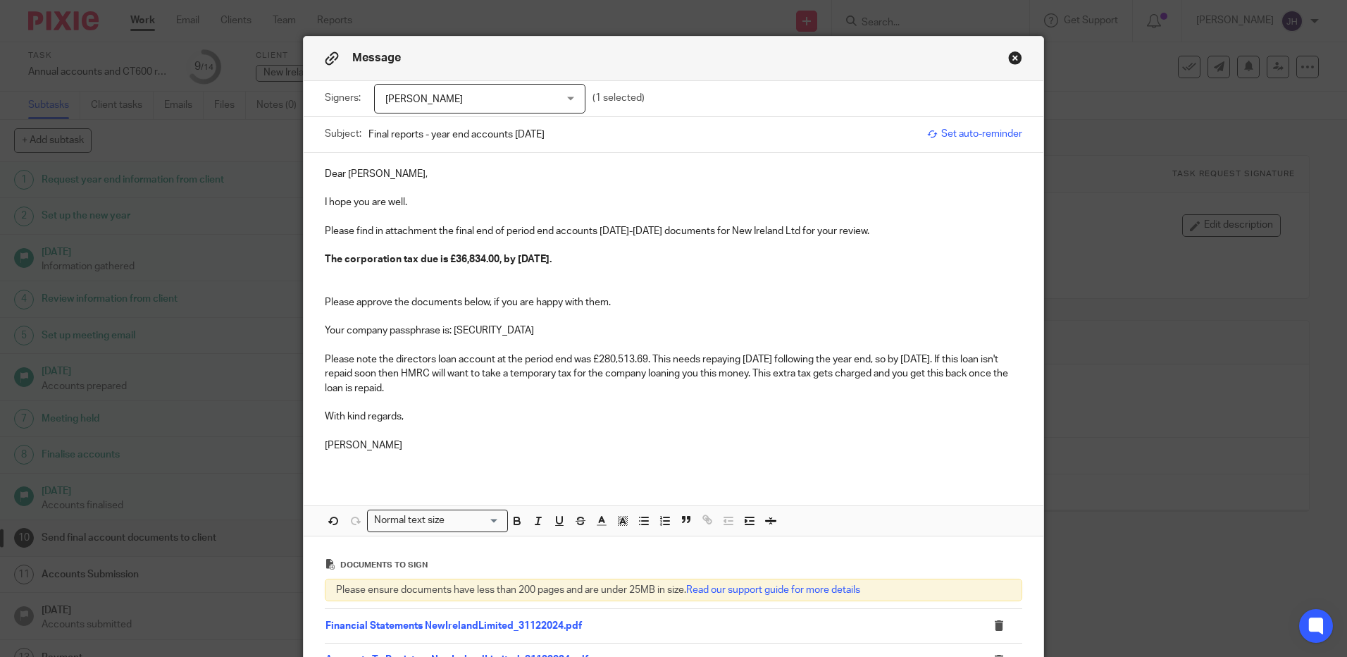
click at [483, 303] on p "Please approve the documents below, if you are happy with them." at bounding box center [674, 302] width 698 height 14
click at [532, 335] on p "Your company passphrase is: [SECURITY_DATA]" at bounding box center [674, 330] width 698 height 14
click at [650, 360] on p "Please note the directors loan account at the period end was £280,513.69. This …" at bounding box center [674, 373] width 698 height 43
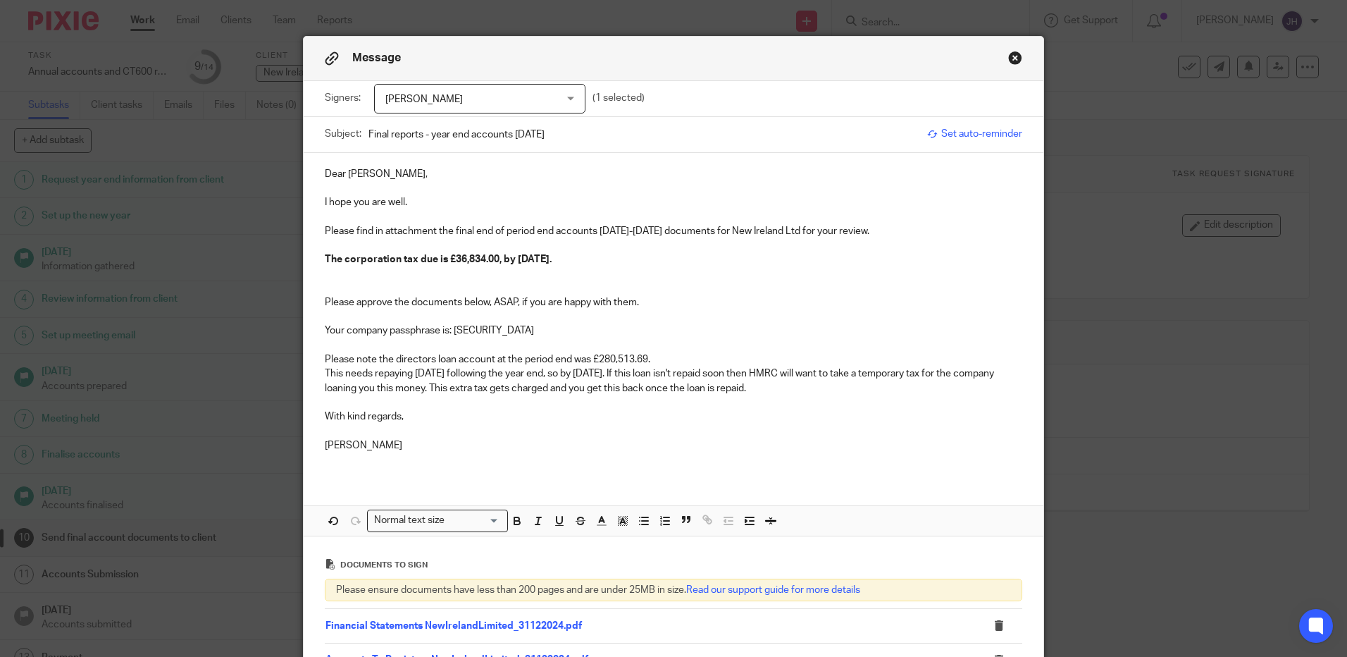
click at [414, 373] on p "This needs repaying [DATE] following the year end, so by [DATE]. If this loan i…" at bounding box center [674, 380] width 698 height 29
click at [751, 373] on p "This needs repaying back to the company [DATE] following the year end, so by [D…" at bounding box center [674, 380] width 698 height 29
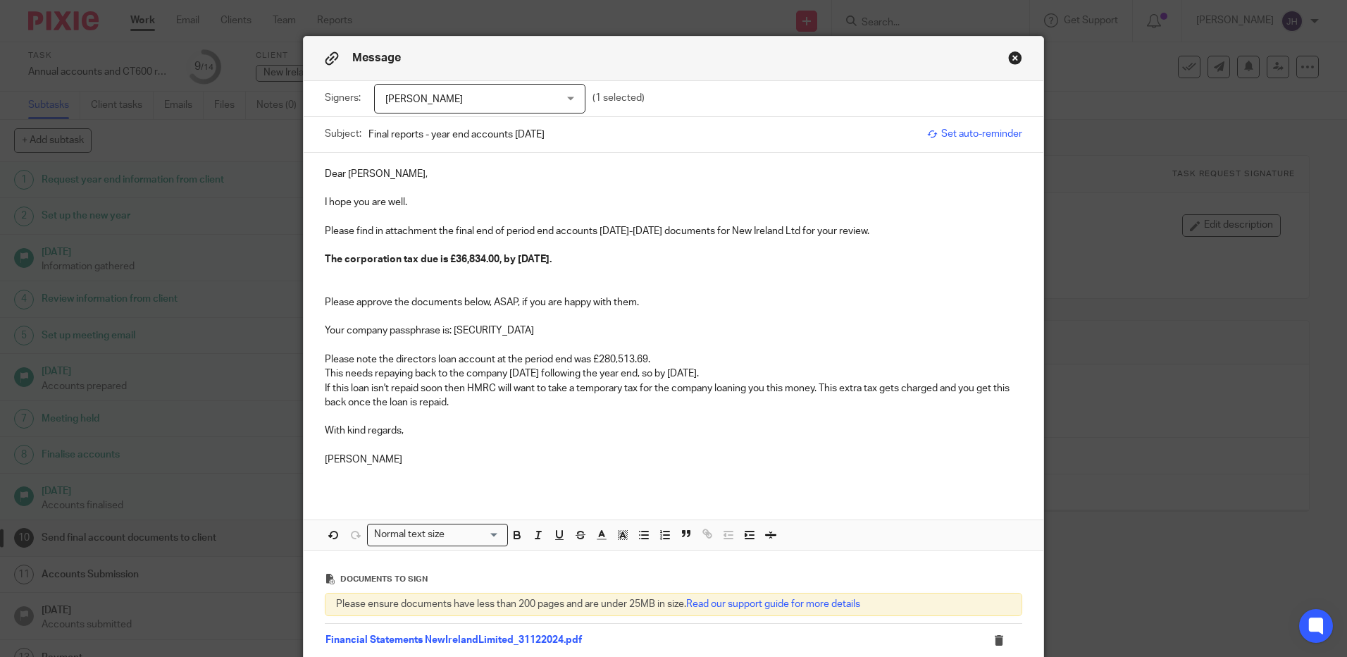
drag, startPoint x: 347, startPoint y: 385, endPoint x: 397, endPoint y: 371, distance: 52.0
click at [347, 385] on p "If this loan isn't repaid soon then HMRC will want to take a temporary tax for …" at bounding box center [674, 395] width 698 height 29
click at [443, 390] on p "If this loan isn't repaid soon then HMRC will want to take a temporary tax for …" at bounding box center [674, 395] width 698 height 29
click at [524, 397] on p "If this loan isn't repaid soon, then HMRC will want to take a temporary tax for…" at bounding box center [674, 395] width 698 height 29
click at [822, 385] on p "If this loan isn't repaid soon, then HMRC will want to take a temporary tax for…" at bounding box center [674, 395] width 698 height 29
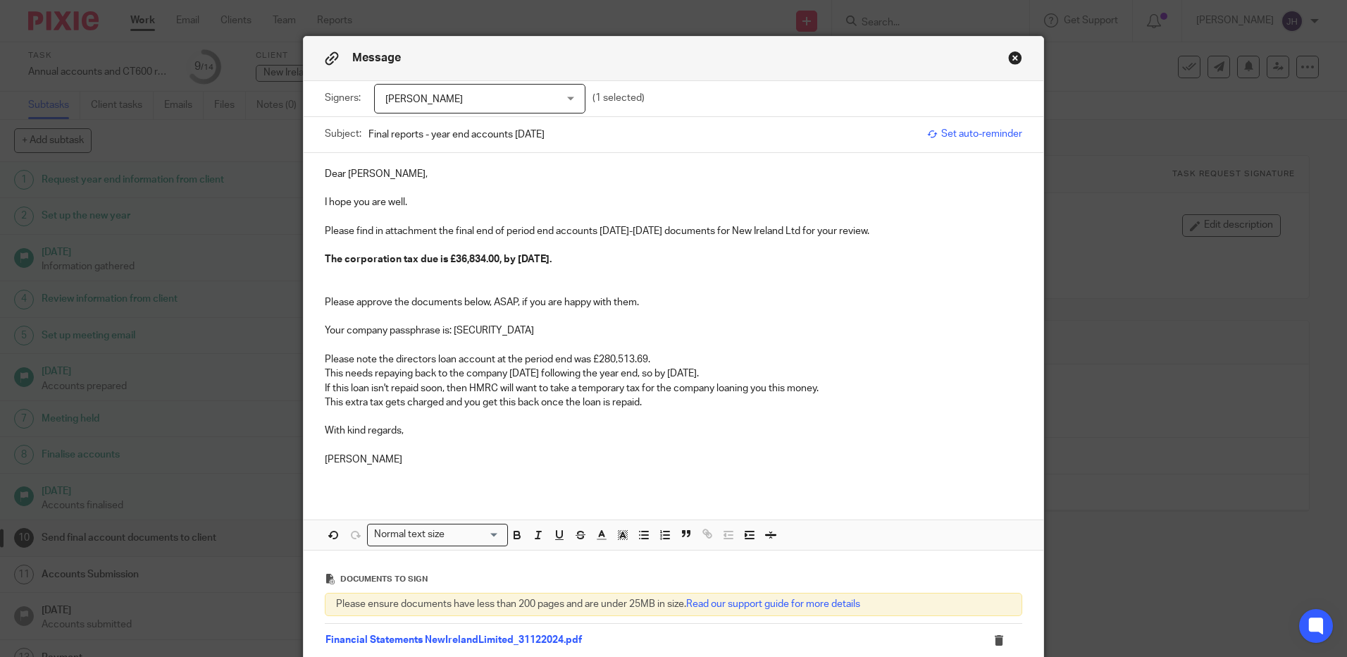
click at [377, 402] on p "This extra tax gets charged and you get this back once the loan is repaid." at bounding box center [674, 402] width 698 height 14
click at [669, 402] on p "This extra tax then gets charged and you get this back once the loan is repaid." at bounding box center [674, 402] width 698 height 14
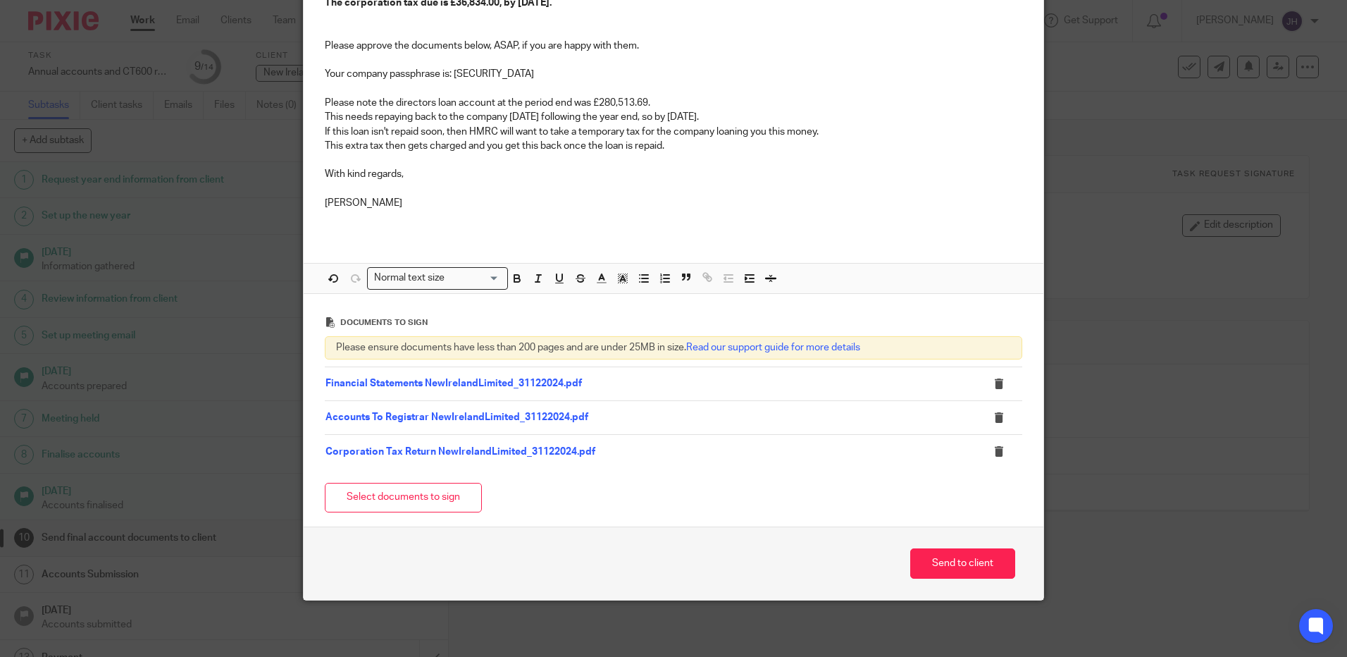
scroll to position [0, 0]
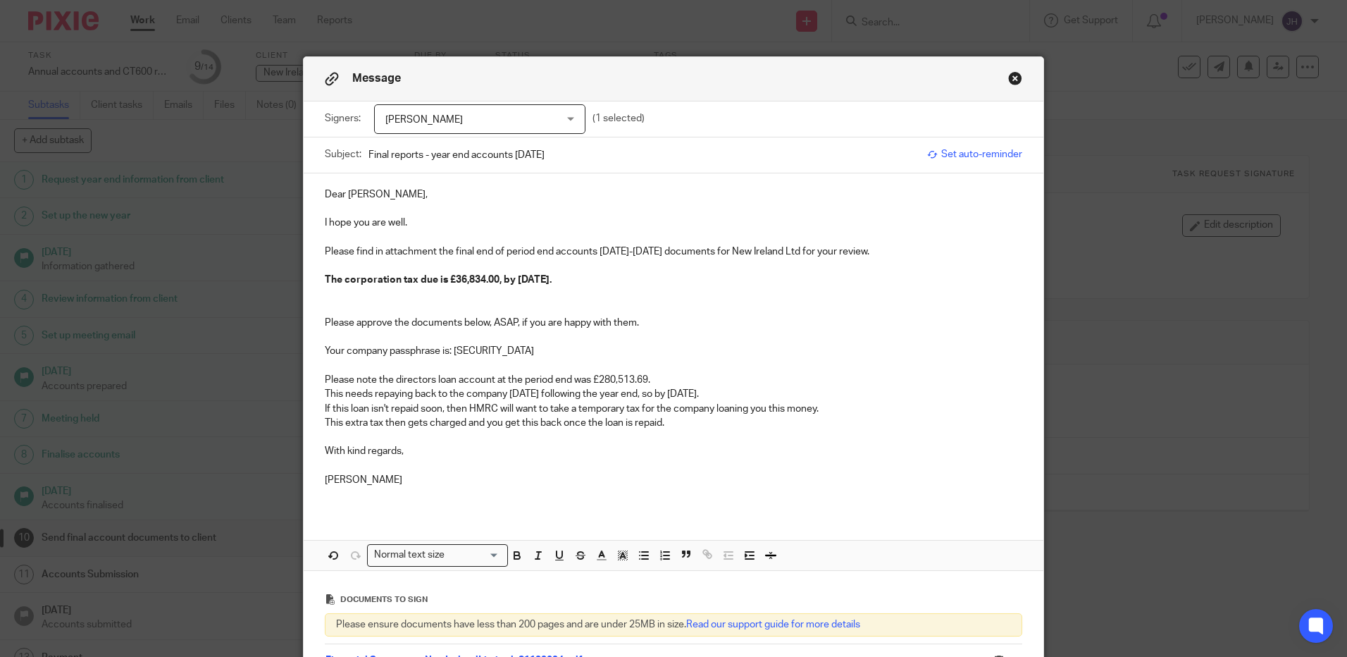
click at [572, 156] on input "Final reports - year end accounts [DATE]" at bounding box center [645, 155] width 552 height 32
type input "Final reports - year end accounts [DATE]- please approve for filing"
click at [645, 321] on p "Please approve the documents below, ASAP, if you are happy with them." at bounding box center [674, 323] width 698 height 14
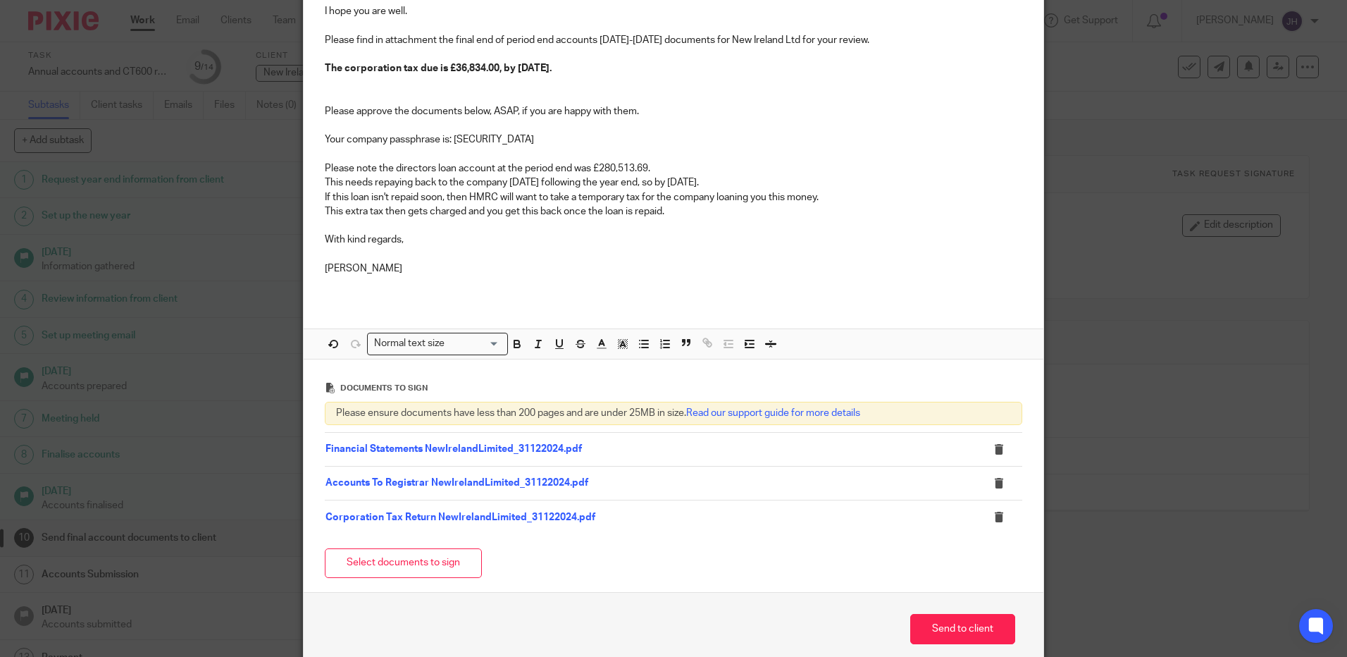
scroll to position [277, 0]
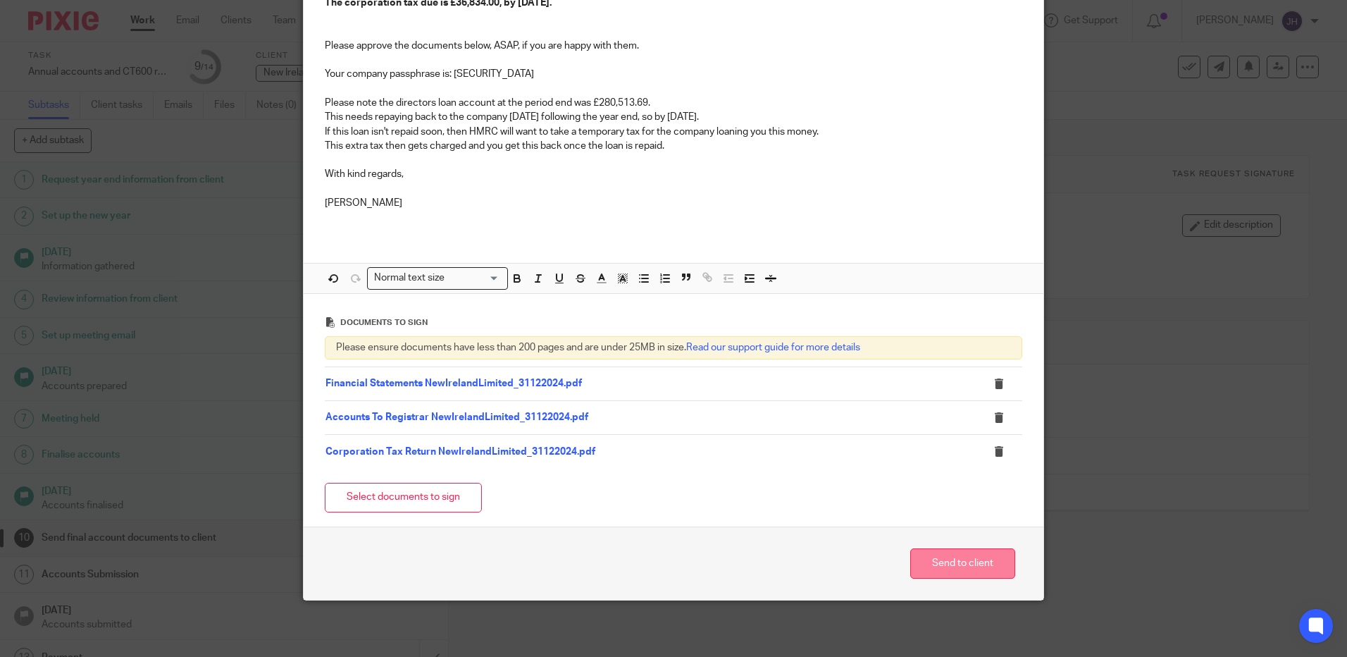
click at [953, 567] on button "Send to client" at bounding box center [962, 563] width 105 height 30
